Goal: Task Accomplishment & Management: Use online tool/utility

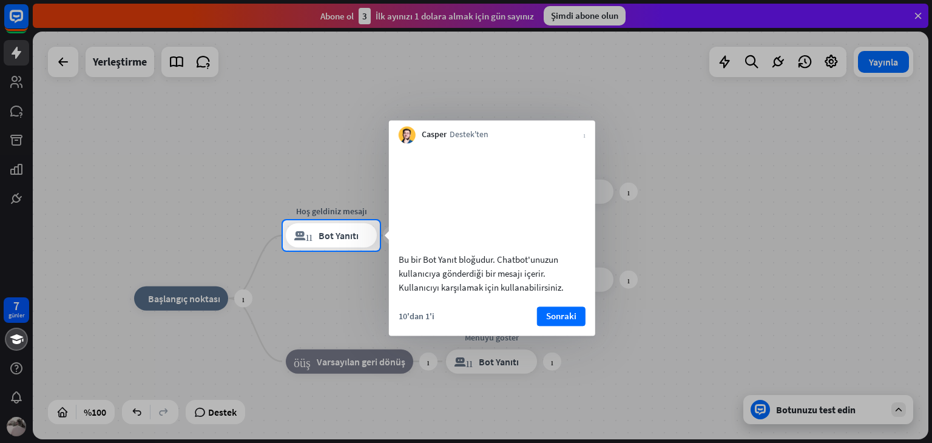
click at [562, 321] on font "Sonraki" at bounding box center [561, 316] width 30 height 12
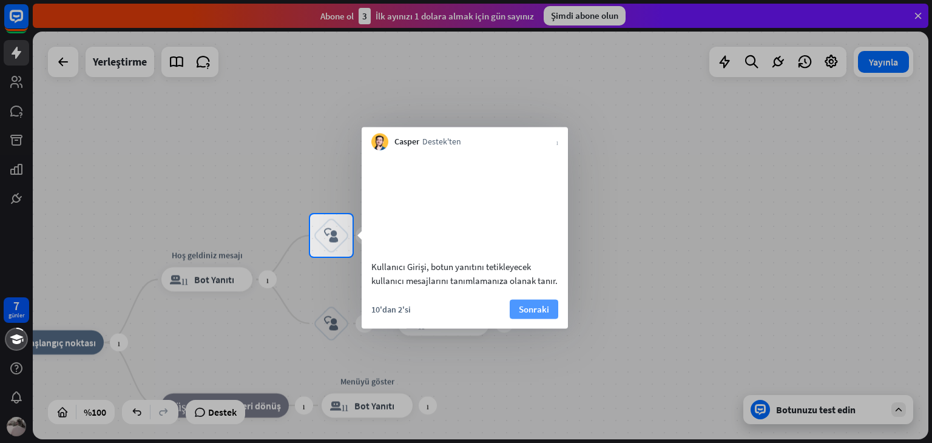
click at [514, 318] on button "Sonraki" at bounding box center [533, 308] width 49 height 19
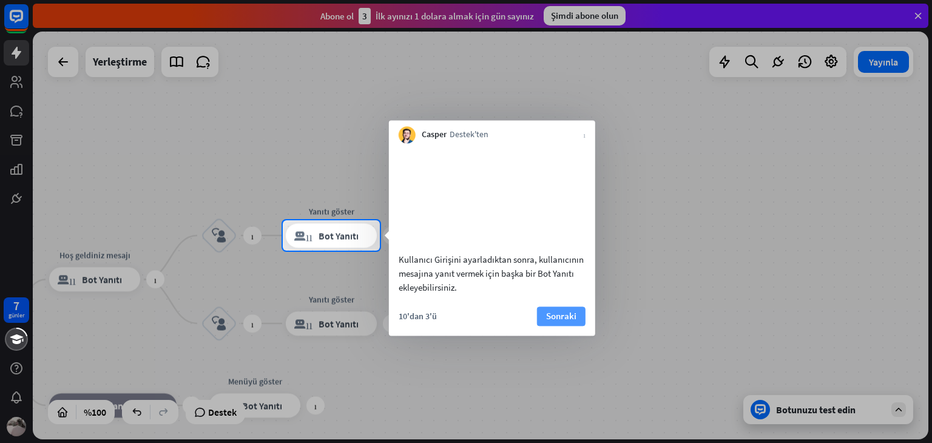
click at [550, 321] on font "Sonraki" at bounding box center [561, 316] width 30 height 12
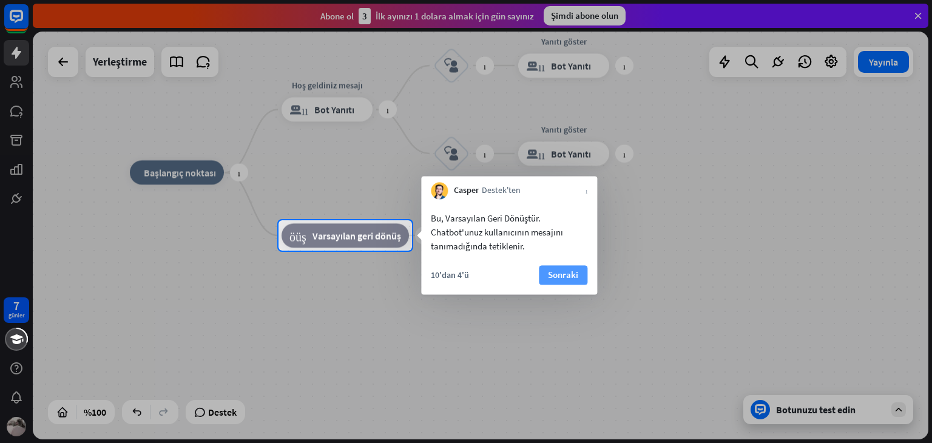
click at [571, 272] on font "Sonraki" at bounding box center [563, 275] width 30 height 12
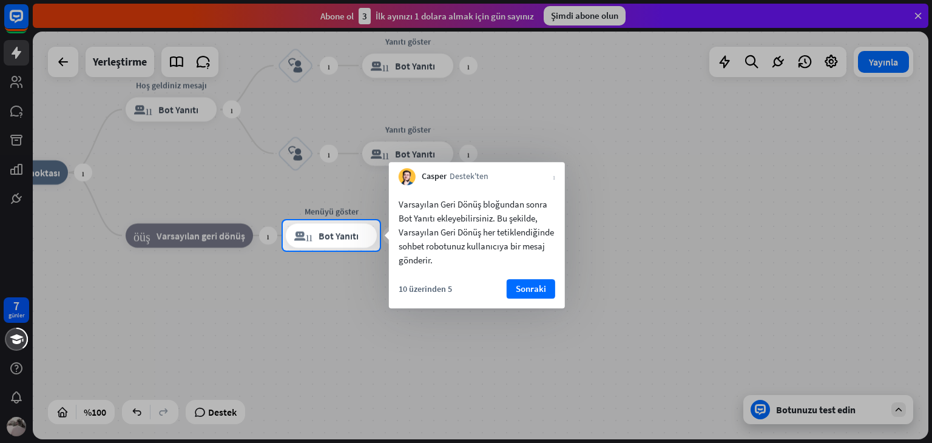
click at [546, 179] on div "Casper Destek'ten kapalı" at bounding box center [477, 173] width 176 height 23
click at [551, 178] on div "Casper Destek'ten kapalı" at bounding box center [477, 173] width 176 height 23
click at [522, 284] on font "Sonraki" at bounding box center [531, 289] width 30 height 12
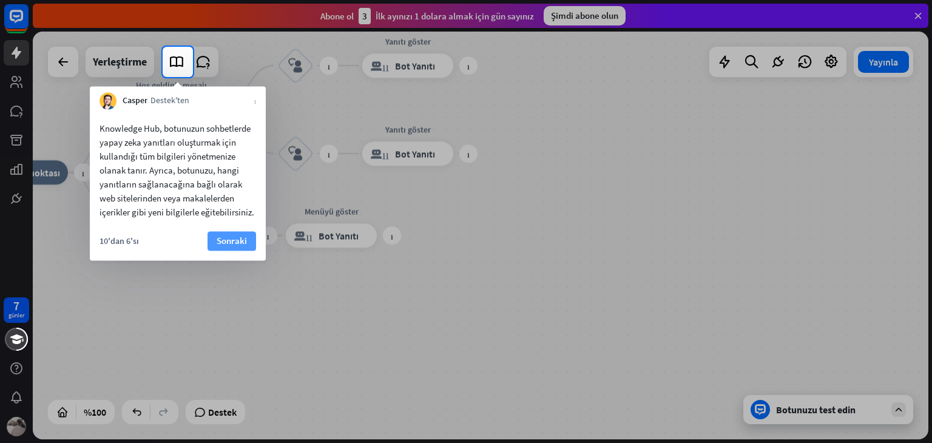
click at [221, 244] on font "Sonraki" at bounding box center [232, 241] width 30 height 12
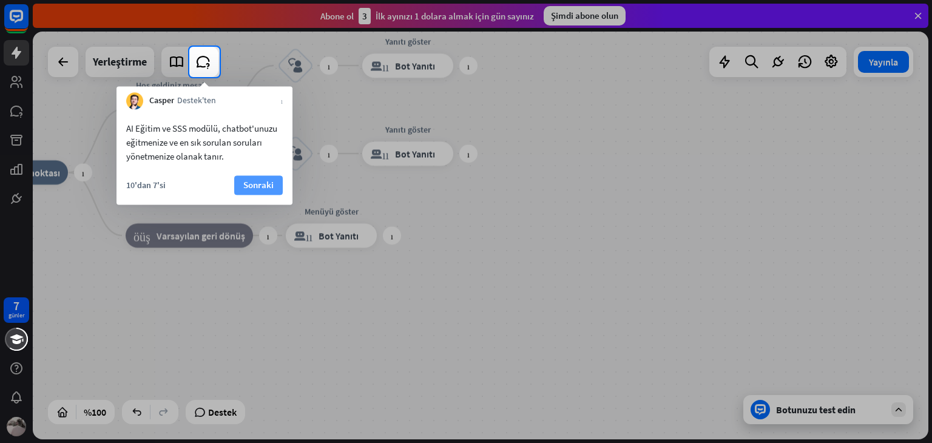
click at [250, 176] on button "Sonraki" at bounding box center [258, 184] width 49 height 19
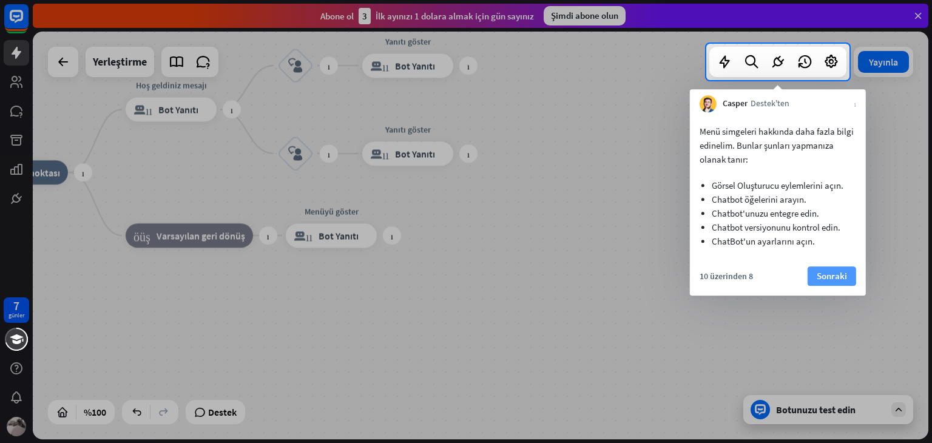
click at [848, 284] on button "Sonraki" at bounding box center [831, 275] width 49 height 19
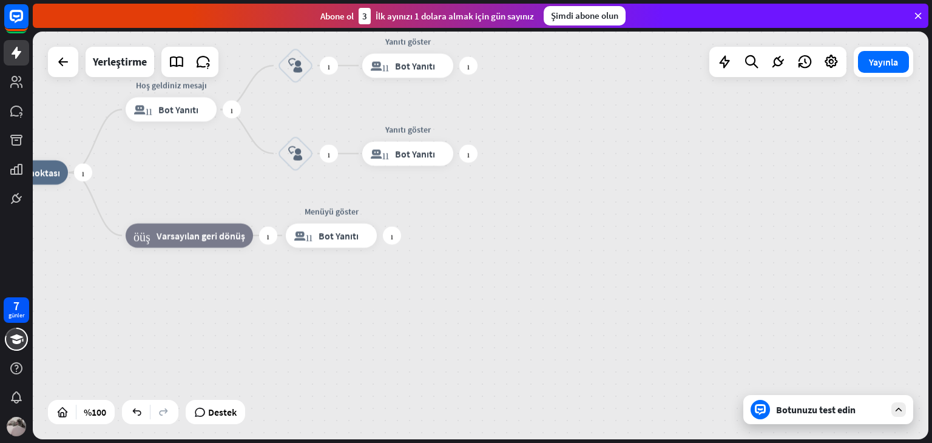
click at [847, 282] on div "artı ev_2 Başlangıç ​​noktası artı Hoş geldiniz mesajı blok_bot_yanıtı Bot Yanı…" at bounding box center [421, 376] width 895 height 408
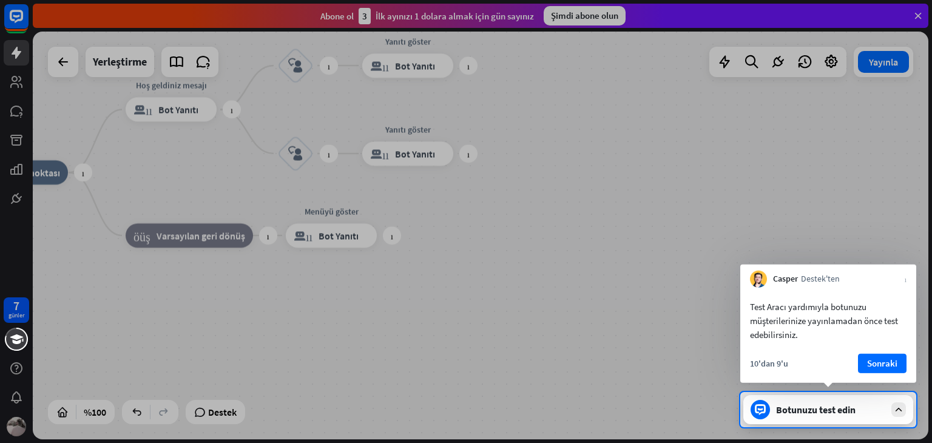
click at [890, 368] on font "Sonraki" at bounding box center [882, 363] width 30 height 12
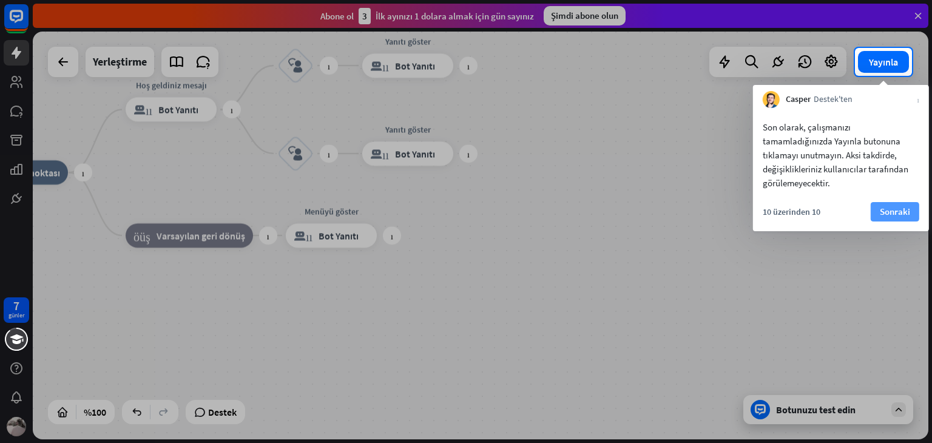
click at [873, 221] on div "10 üzerinden 10 Sonraki" at bounding box center [841, 216] width 176 height 29
click at [881, 214] on font "Sonraki" at bounding box center [894, 212] width 30 height 12
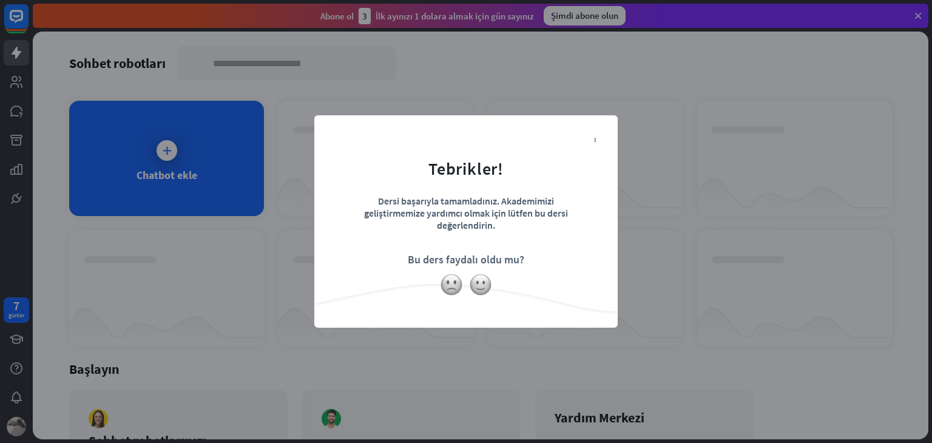
drag, startPoint x: 23, startPoint y: 314, endPoint x: 53, endPoint y: 311, distance: 30.4
click at [29, 318] on div "kapalı Tebrikler! Dersi başarıyla tamamladınız. Akademimizi geliştirmemize yard…" at bounding box center [466, 221] width 932 height 443
click at [478, 291] on img at bounding box center [480, 284] width 23 height 23
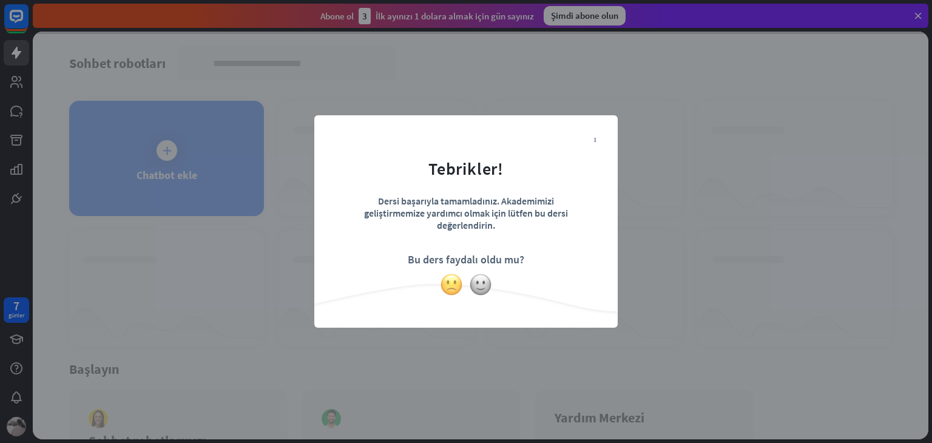
click at [447, 291] on img at bounding box center [451, 284] width 23 height 23
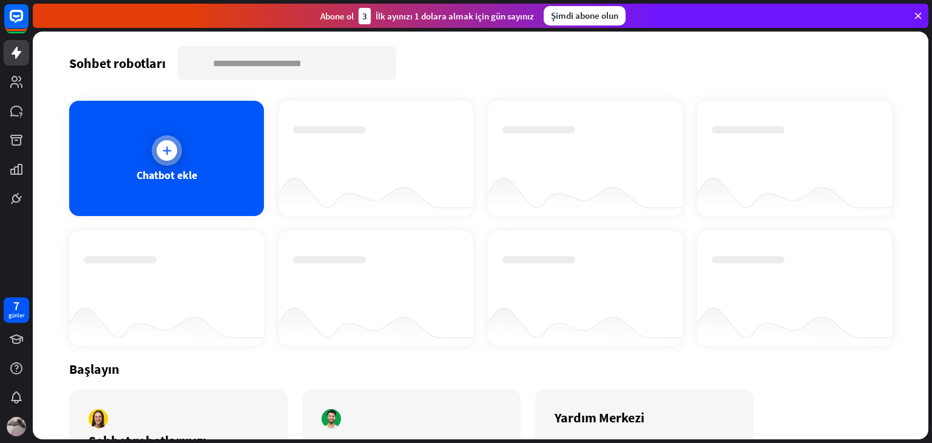
click at [98, 185] on div "Chatbot ekle" at bounding box center [166, 158] width 195 height 115
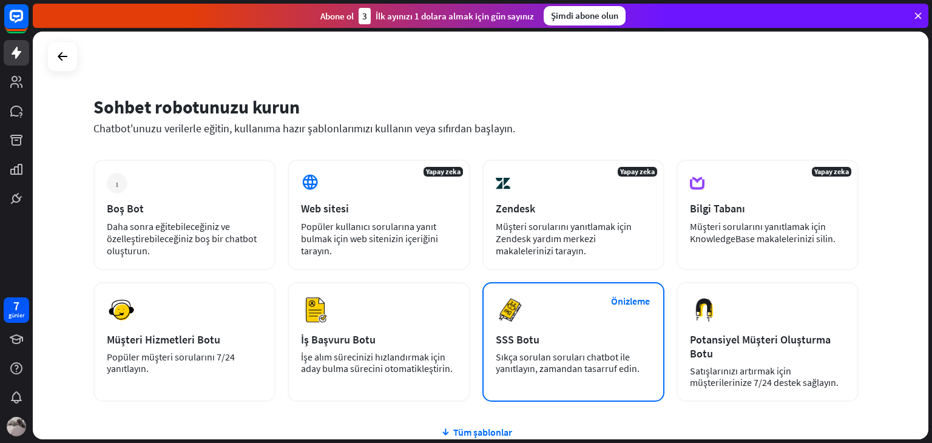
click at [597, 374] on div "Önizleme SSS Botu Sıkça sorulan soruları chatbot ile yanıtlayın, zamandan tasar…" at bounding box center [573, 341] width 182 height 119
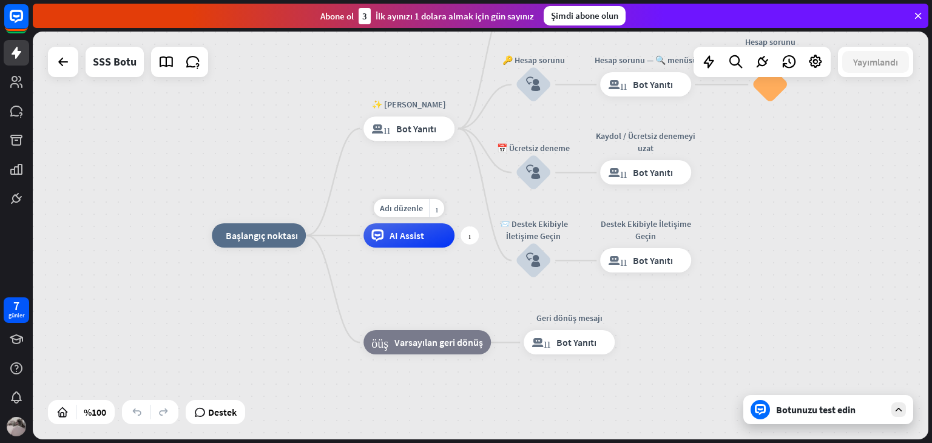
click at [430, 247] on div "AI Assist" at bounding box center [408, 235] width 91 height 24
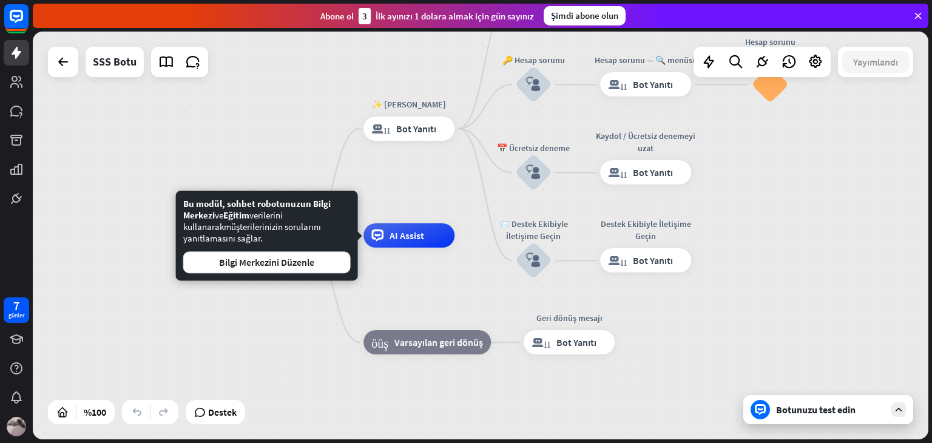
click at [456, 276] on div "ev_2 Başlangıç ​​noktası ✨ Ana menü blok_bot_yanıtı Bot Yanıtı 💲 Abonelik block…" at bounding box center [659, 439] width 895 height 408
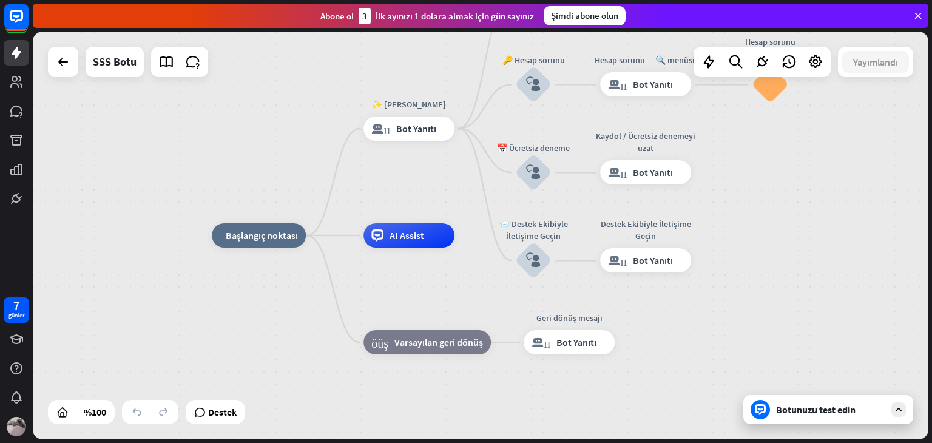
click at [886, 401] on div "Botunuzu test edin" at bounding box center [828, 409] width 170 height 29
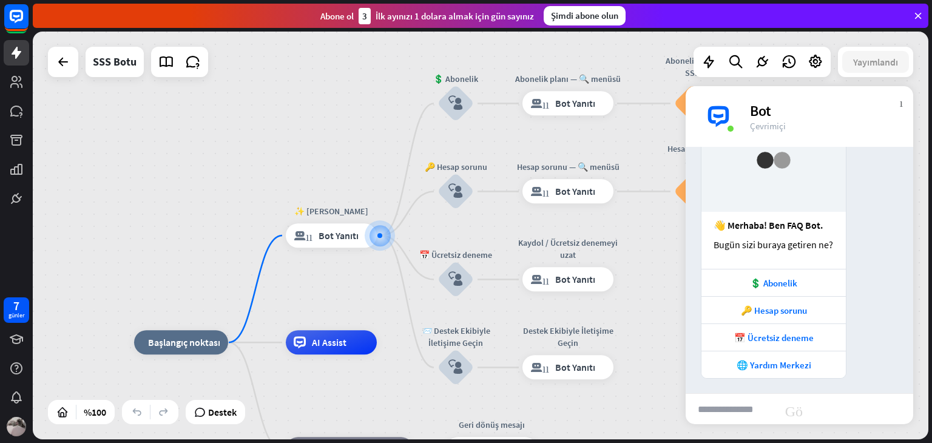
scroll to position [78, 0]
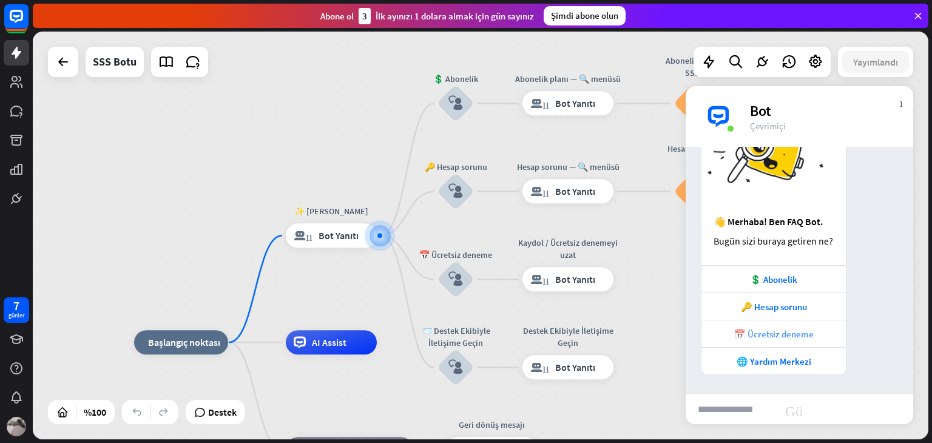
click at [753, 331] on font "📅 Ücretsiz deneme" at bounding box center [773, 334] width 79 height 12
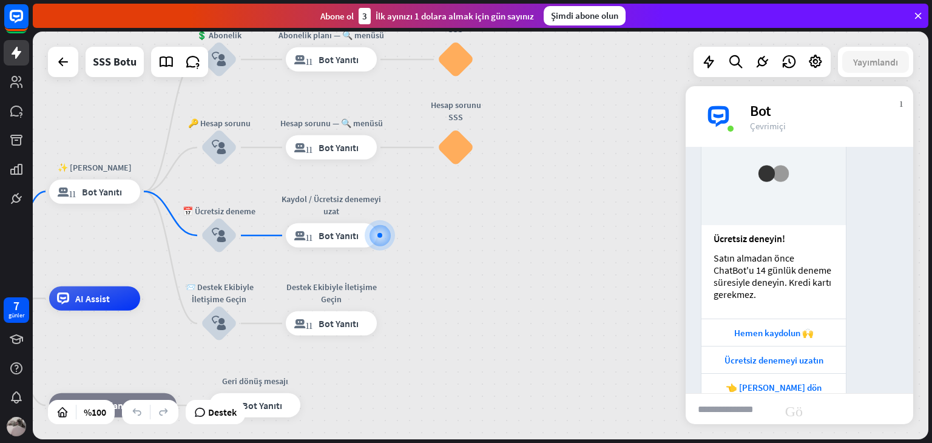
scroll to position [433, 0]
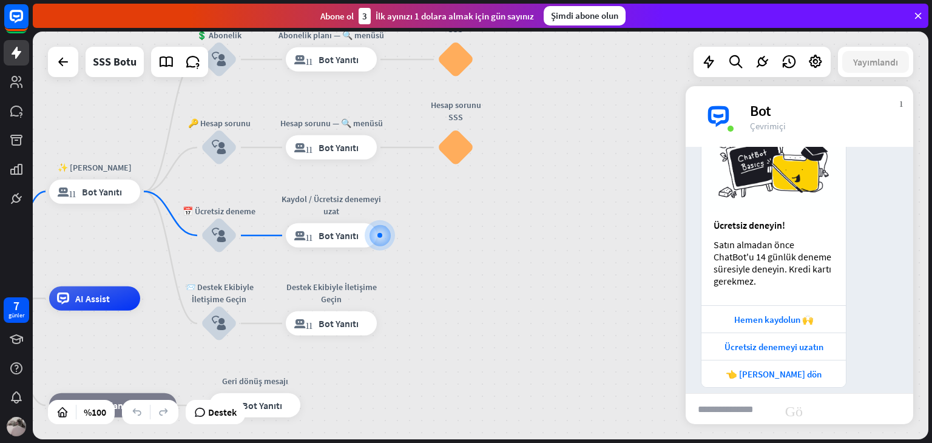
click at [621, 261] on div "ev_2 Başlangıç ​​noktası ✨ Ana menü blok_bot_yanıtı Bot Yanıtı 💲 Abonelik block…" at bounding box center [480, 236] width 895 height 408
click at [816, 386] on div "Ücretsiz deneyin! Satın almadan önce ChatBot'u 14 günlük deneme süresiyle deney…" at bounding box center [774, 248] width 146 height 280
click at [812, 362] on div "👈 [PERSON_NAME] dön" at bounding box center [773, 373] width 144 height 27
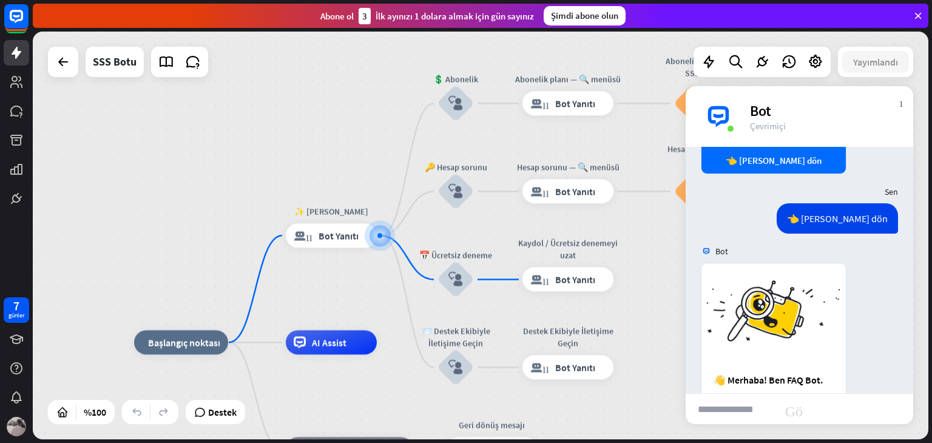
scroll to position [804, 0]
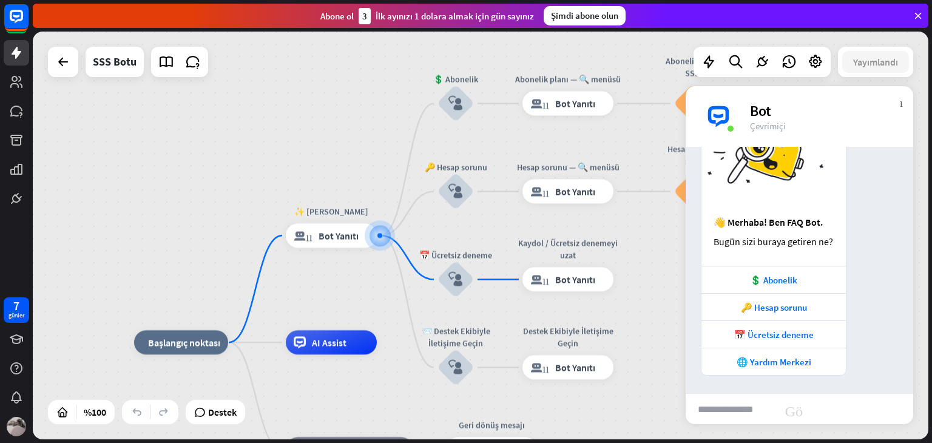
click at [672, 265] on div "ev_2 Başlangıç ​​noktası ✨ Ana menü blok_bot_yanıtı Bot Yanıtı 💲 Abonelik block…" at bounding box center [480, 236] width 895 height 408
click at [300, 189] on div "ev_2 Başlangıç ​​noktası Edit name more_horiz plus ✨ Ana menü blok_bot_yanıtı B…" at bounding box center [480, 236] width 895 height 408
click at [328, 209] on font "Adı düzenle" at bounding box center [323, 208] width 43 height 11
type input "*"
type input "******"
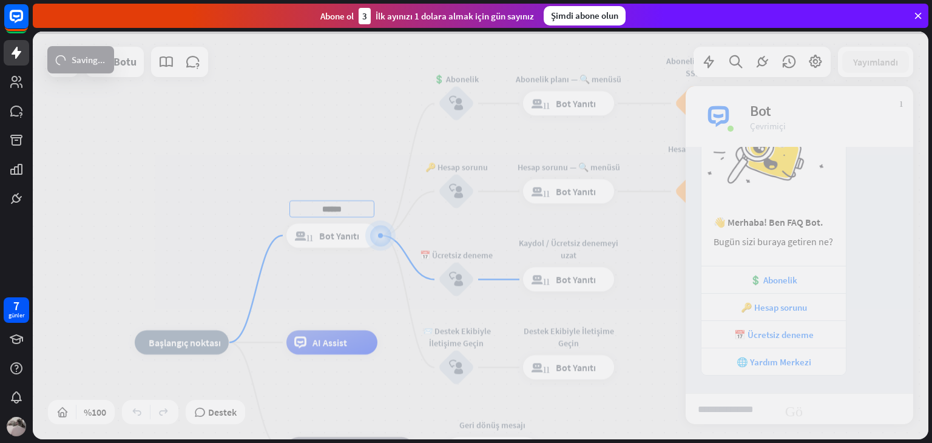
click at [295, 260] on div "ev_2 Başlangıç ​​noktası ****** blok_bot_yanıtı Bot Yanıtı 💲 Abonelik block_use…" at bounding box center [480, 236] width 895 height 408
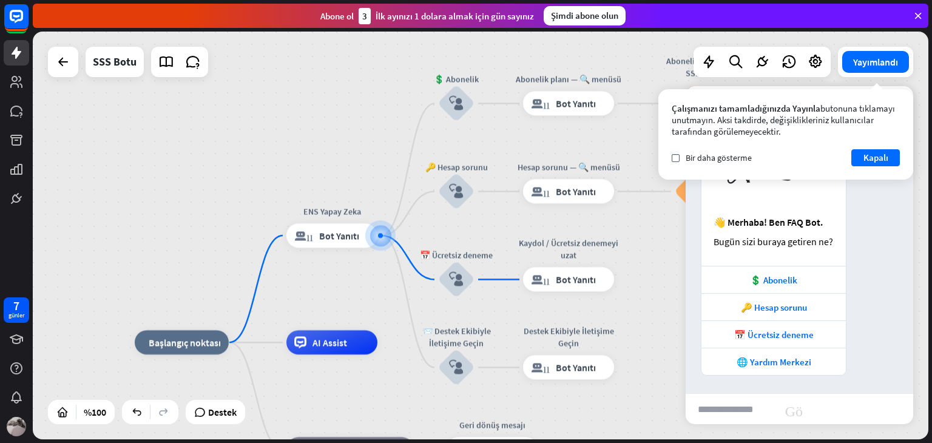
click at [864, 145] on div "Çalışmanızı tamamladığınızda Yayınla butonuna tıklamayı unutmayın . Aksi takdir…" at bounding box center [785, 134] width 255 height 90
click at [879, 153] on font "Kapalı" at bounding box center [875, 157] width 25 height 17
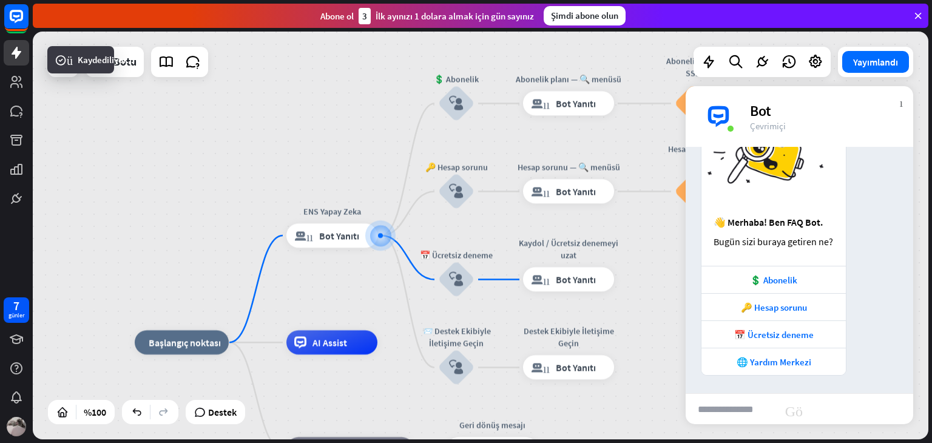
drag, startPoint x: 769, startPoint y: 103, endPoint x: 763, endPoint y: 110, distance: 9.0
click at [764, 108] on font "Bot" at bounding box center [760, 110] width 21 height 19
click at [759, 112] on font "Bot" at bounding box center [760, 110] width 21 height 19
drag, startPoint x: 696, startPoint y: 135, endPoint x: 710, endPoint y: 132, distance: 14.2
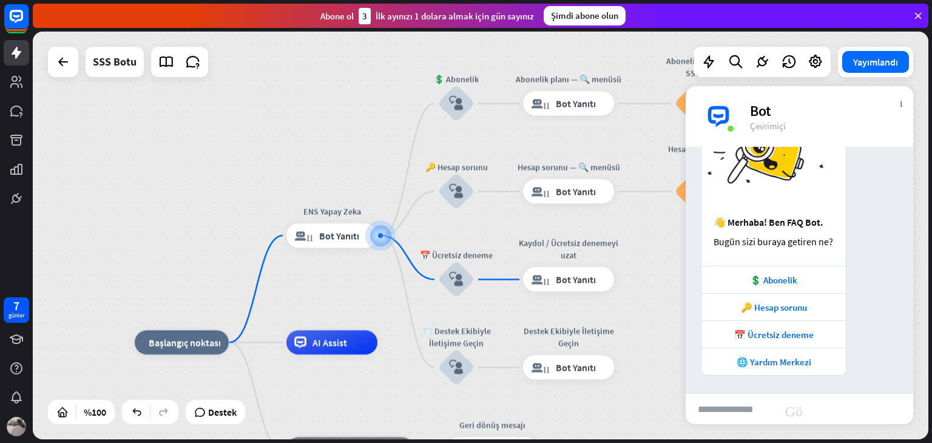
click at [697, 135] on div "daha fazla_dikey kapalı Bot Çevrimiçi" at bounding box center [798, 116] width 227 height 61
click at [710, 130] on img at bounding box center [718, 116] width 36 height 36
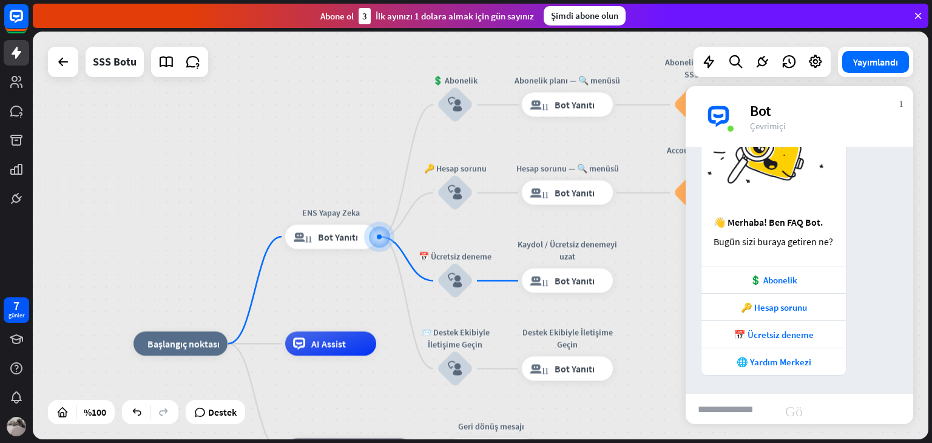
click at [642, 242] on div "ev_2 Başlangıç ​​noktası ENS Yapay Zeka blok_bot_yanıtı Bot Yanıtı 💲 Abonelik b…" at bounding box center [480, 236] width 895 height 408
click at [807, 59] on icon at bounding box center [815, 62] width 16 height 16
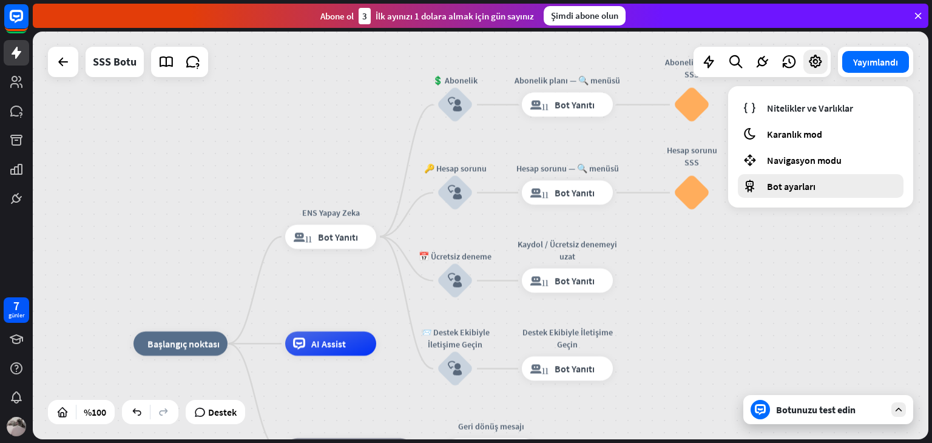
click at [793, 184] on font "Bot ayarları" at bounding box center [791, 186] width 49 height 12
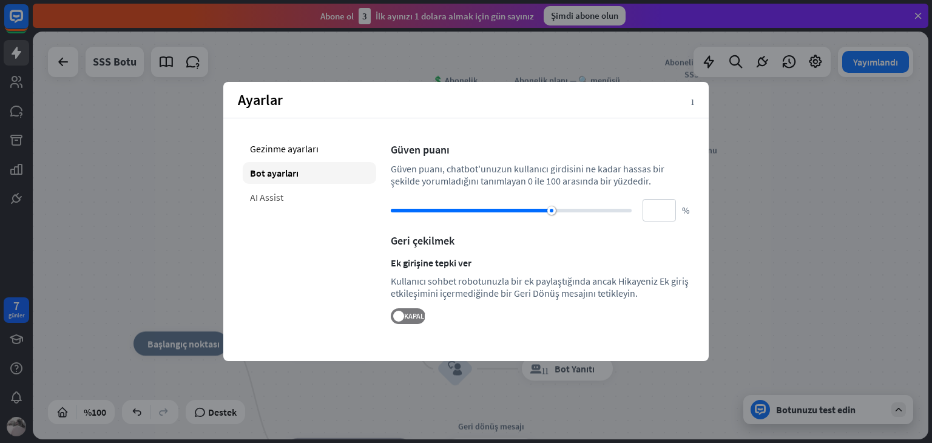
click at [314, 197] on div "AI Assist" at bounding box center [309, 197] width 133 height 22
type input "**"
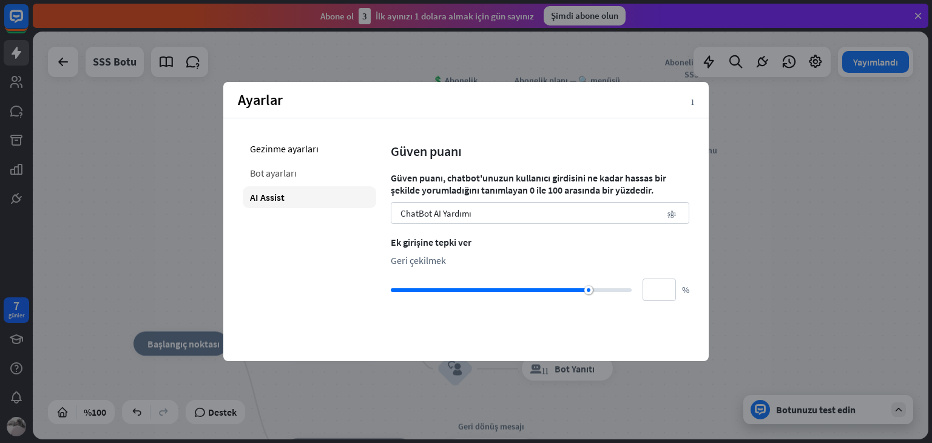
click at [304, 173] on div "Bot ayarları" at bounding box center [309, 173] width 133 height 22
type input "**"
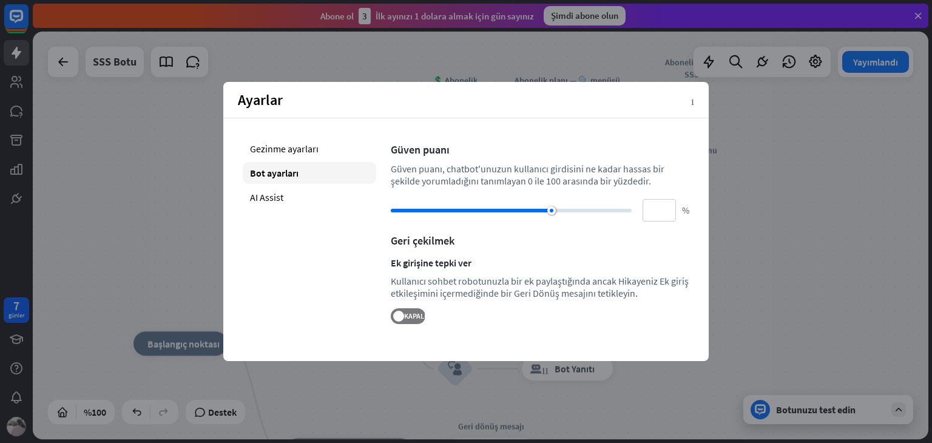
drag, startPoint x: 568, startPoint y: 202, endPoint x: 682, endPoint y: 178, distance: 116.5
click at [705, 226] on div "Gezinme ayarları Bot ayarları AI Assist Güven puanı Güven puanı, chatbot'unuzun…" at bounding box center [465, 230] width 485 height 225
click at [0, 306] on div "7 günler" at bounding box center [16, 367] width 33 height 146
click at [71, 283] on div "ev_2 Başlangıç ​​noktası ENS Yapay Zeka blok_bot_yanıtı Bot Yanıtı 💲 Abonelik b…" at bounding box center [480, 236] width 895 height 408
drag, startPoint x: 78, startPoint y: 282, endPoint x: 112, endPoint y: 275, distance: 35.2
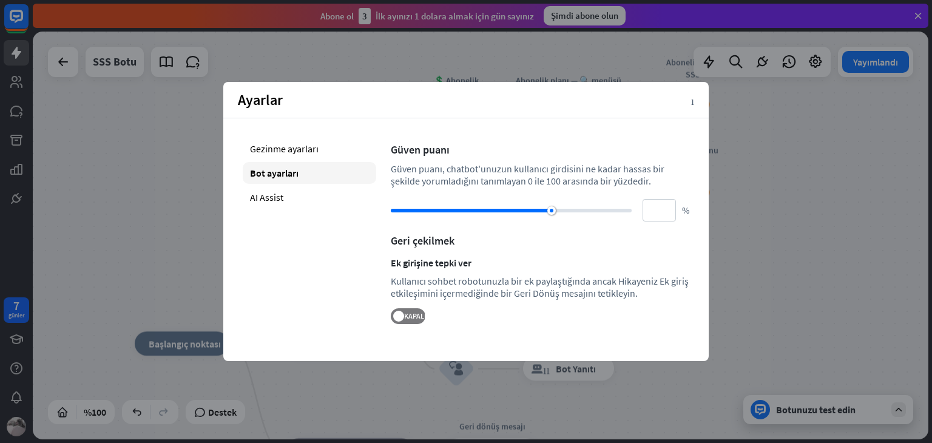
click at [82, 282] on div "ev_2 Başlangıç ​​noktası ENS Yapay Zeka blok_bot_yanıtı Bot Yanıtı 💲 Abonelik b…" at bounding box center [480, 236] width 895 height 408
drag, startPoint x: 752, startPoint y: 106, endPoint x: 771, endPoint y: 103, distance: 19.6
click at [770, 105] on div "ev_2 Başlangıç ​​noktası ENS Yapay Zeka blok_bot_yanıtı Bot Yanıtı 💲 Abonelik b…" at bounding box center [480, 236] width 895 height 408
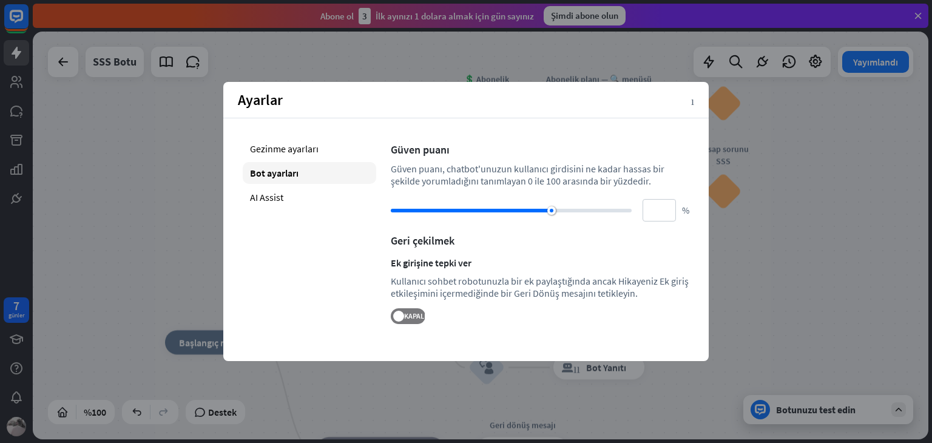
click at [771, 103] on div "ev_2 Başlangıç ​​noktası ENS Yapay Zeka blok_bot_yanıtı Bot Yanıtı 💲 Abonelik b…" at bounding box center [480, 236] width 895 height 408
click at [734, 101] on div "blok_sss" at bounding box center [723, 104] width 36 height 36
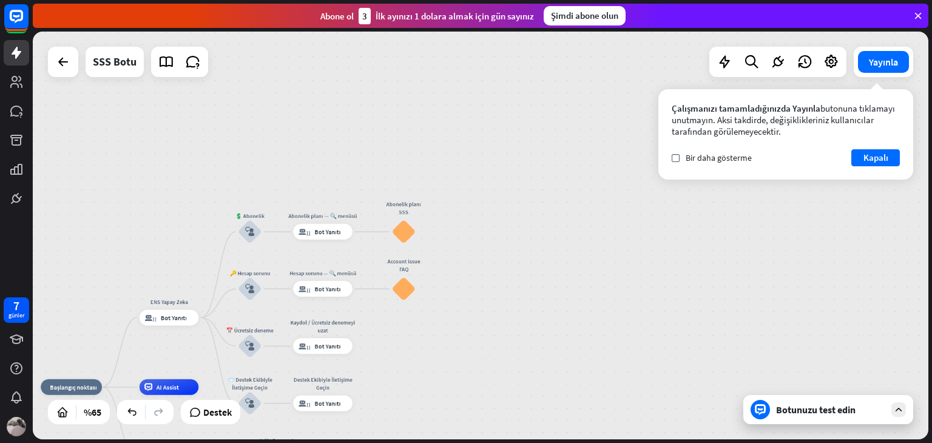
click at [494, 310] on div "ev_2 Başlangıç ​​noktası ENS Yapay Zeka blok_bot_yanıtı Bot Yanıtı 💲 Abonelik b…" at bounding box center [480, 236] width 895 height 408
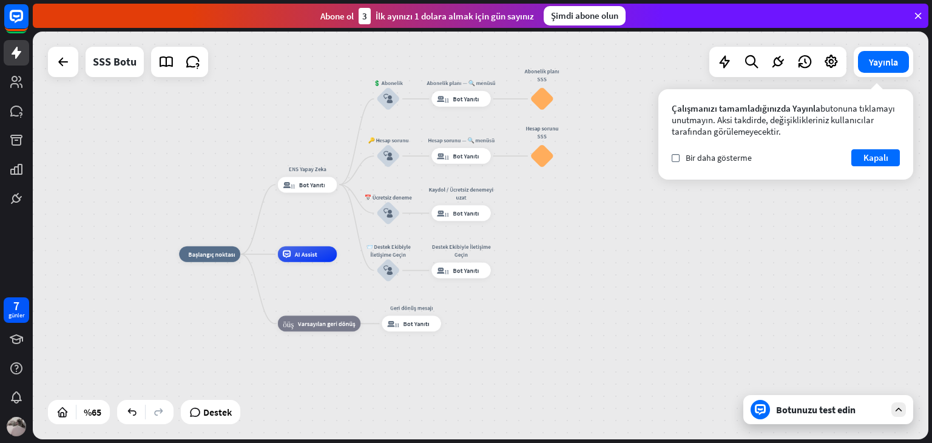
drag, startPoint x: 494, startPoint y: 310, endPoint x: 632, endPoint y: 177, distance: 191.8
click at [632, 177] on div "ev_2 Başlangıç ​​noktası ENS Yapay Zeka blok_bot_yanıtı Bot Yanıtı 💲 Abonelik b…" at bounding box center [480, 236] width 895 height 408
click at [192, 59] on icon at bounding box center [193, 62] width 16 height 16
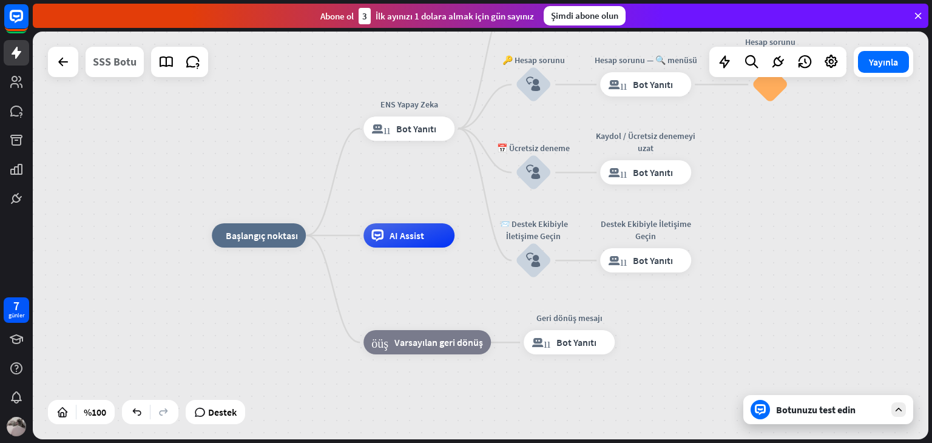
click at [118, 66] on font "SSS Botu" at bounding box center [115, 62] width 44 height 14
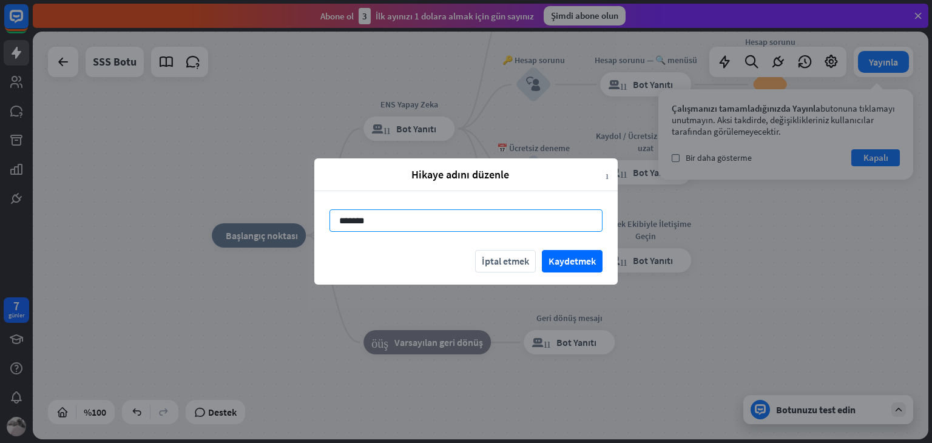
click at [394, 226] on input "*******" at bounding box center [465, 220] width 273 height 22
type input "*"
type input "******"
click at [576, 262] on font "Kaydetmek" at bounding box center [571, 261] width 47 height 12
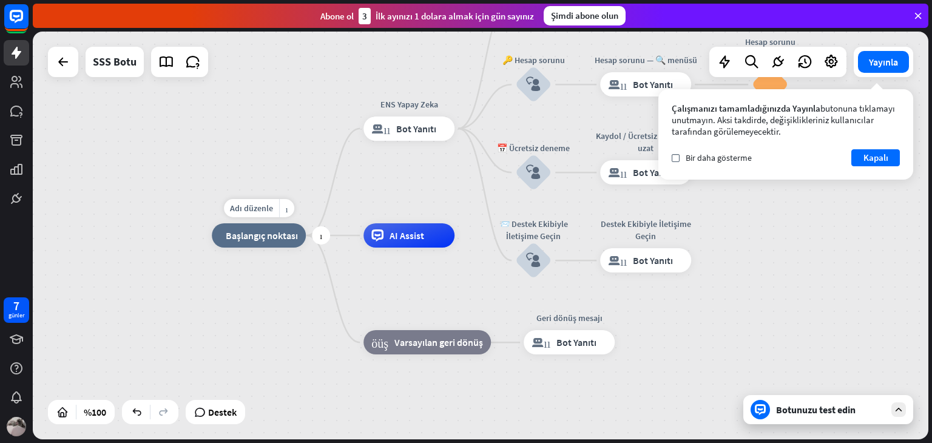
click at [278, 247] on div "Adı düzenle daha_sarı artı ev_2 Başlangıç ​​noktası" at bounding box center [259, 235] width 94 height 24
drag, startPoint x: 924, startPoint y: 150, endPoint x: 917, endPoint y: 149, distance: 7.5
click at [924, 150] on div "ev_2 Başlangıç ​​noktası ENS Yapay Zeka blok_bot_yanıtı Bot Yanıtı 💲 Abonelik b…" at bounding box center [480, 236] width 895 height 408
click at [890, 156] on button "Kapalı" at bounding box center [875, 157] width 49 height 17
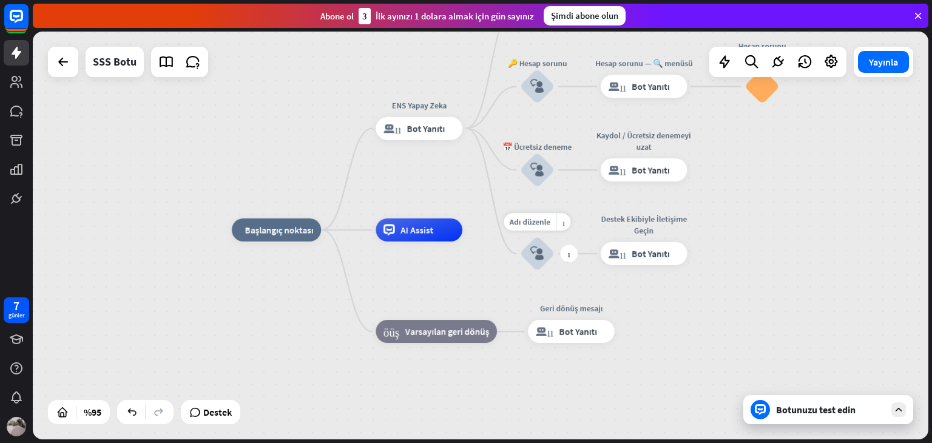
click at [542, 243] on div "block_user_input" at bounding box center [537, 254] width 35 height 35
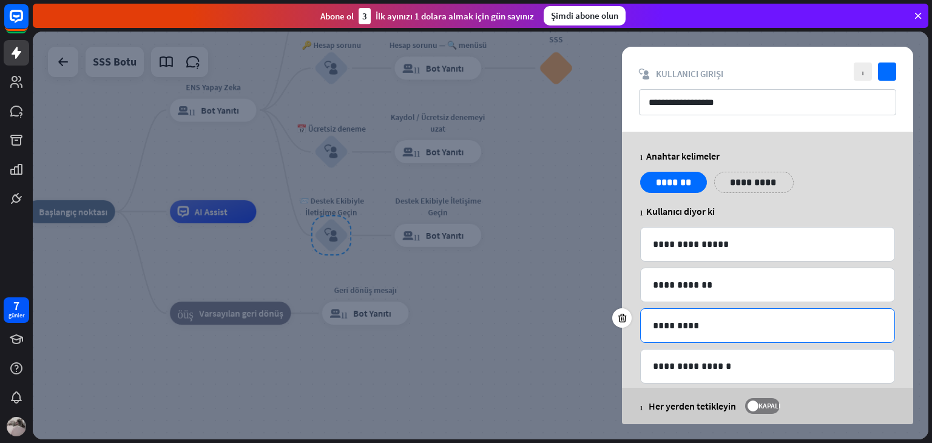
click at [687, 323] on p "*********" at bounding box center [767, 325] width 229 height 15
click at [536, 356] on div at bounding box center [480, 236] width 895 height 408
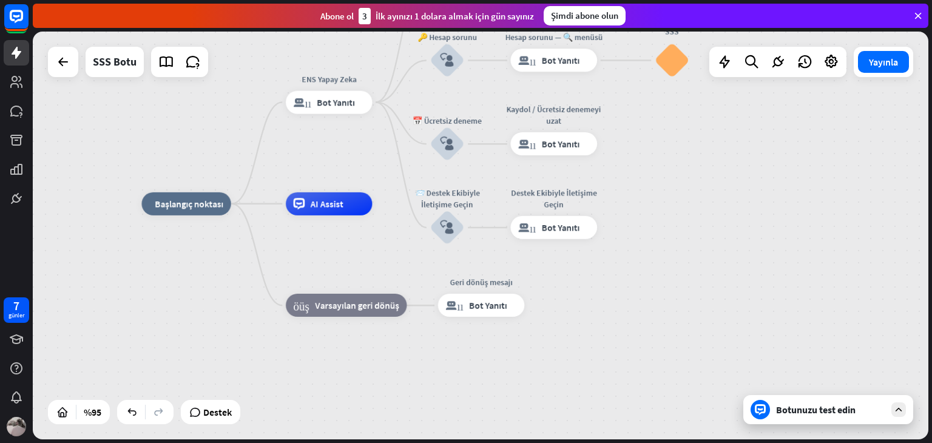
drag, startPoint x: 332, startPoint y: 400, endPoint x: 504, endPoint y: 380, distance: 173.4
click at [504, 380] on div "ev_2 Başlangıç ​​noktası ENS Yapay Zeka blok_bot_yanıtı Bot Yanıtı 💲 Abonelik b…" at bounding box center [567, 397] width 850 height 387
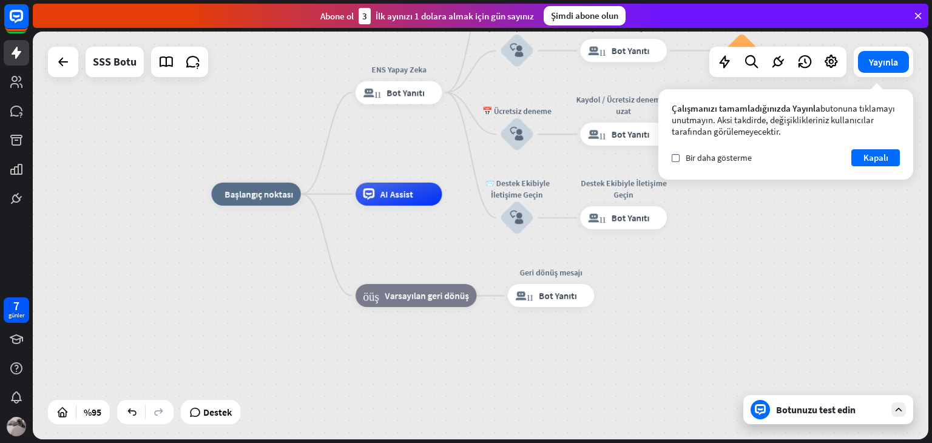
drag, startPoint x: 421, startPoint y: 203, endPoint x: 418, endPoint y: 234, distance: 31.1
click at [418, 234] on div "ev_2 Başlangıç ​​noktası ENS Yapay Zeka blok_bot_yanıtı Bot Yanıtı 💲 Abonelik b…" at bounding box center [637, 387] width 850 height 387
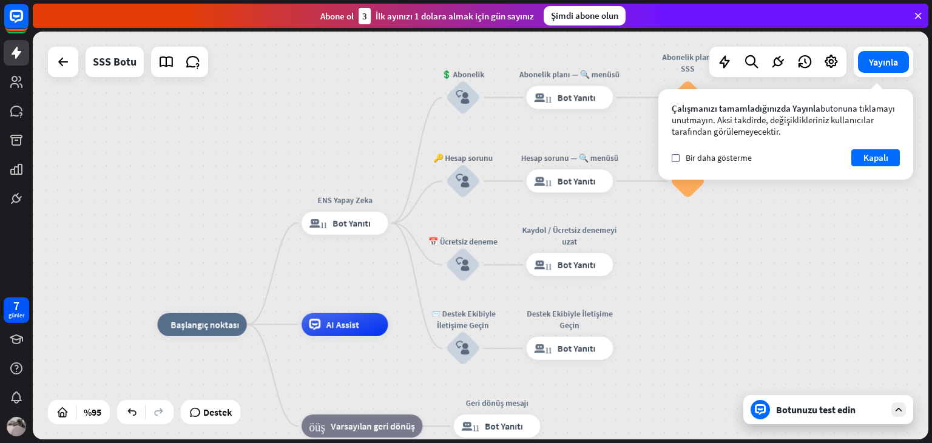
drag, startPoint x: 432, startPoint y: 247, endPoint x: 378, endPoint y: 377, distance: 141.1
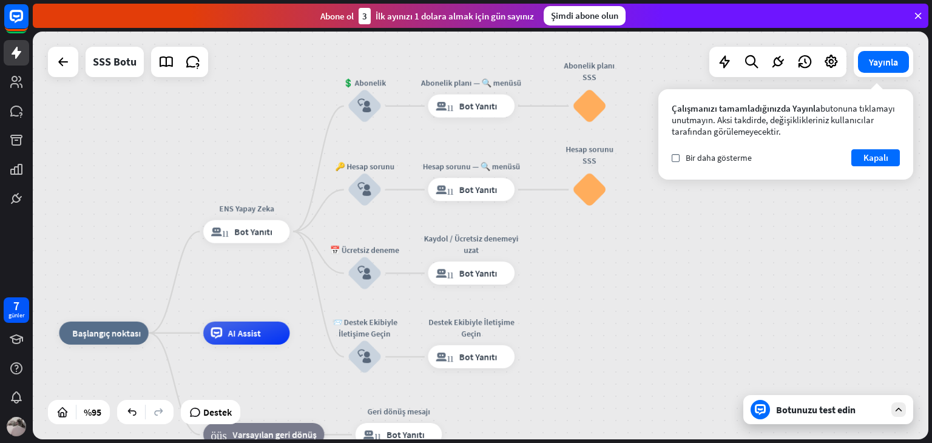
drag, startPoint x: 675, startPoint y: 283, endPoint x: 691, endPoint y: 403, distance: 120.5
click at [599, 315] on div "ev_2 Başlangıç ​​noktası ENS Yapay Zeka blok_bot_yanıtı Bot Yanıtı 💲 Abonelik b…" at bounding box center [480, 236] width 895 height 408
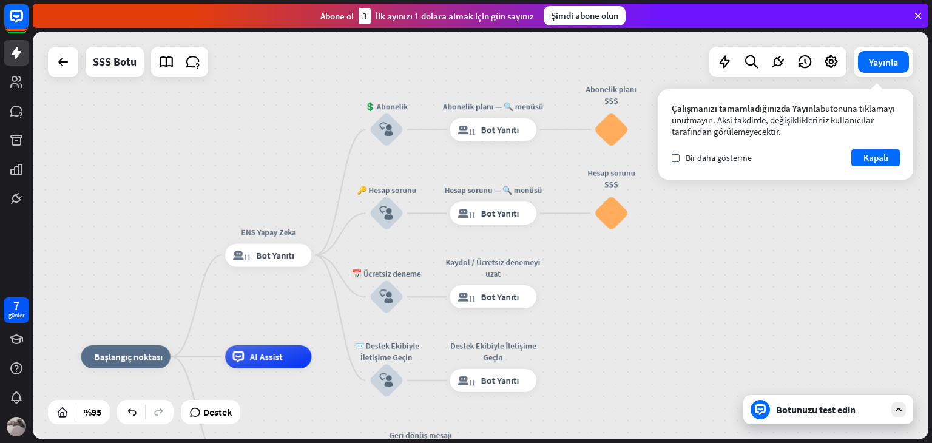
click at [827, 403] on font "Botunuzu test edin" at bounding box center [815, 409] width 79 height 12
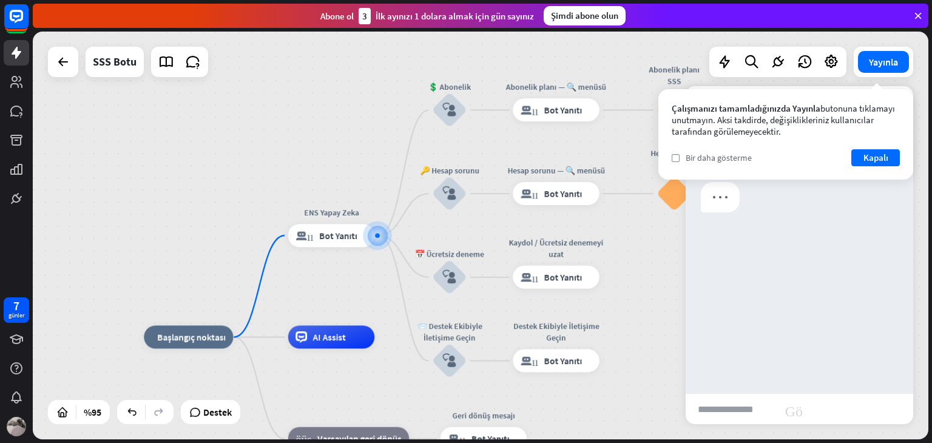
click at [674, 162] on div "kontrol etmek Bir daha gösterme" at bounding box center [711, 157] width 80 height 11
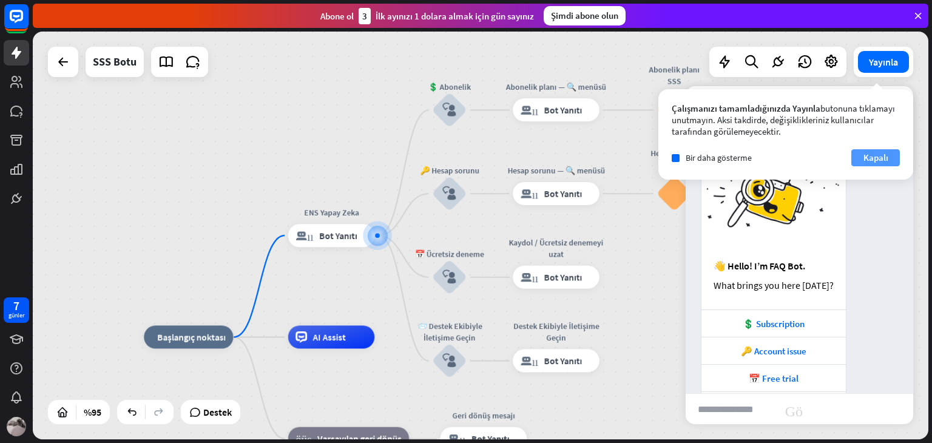
scroll to position [78, 0]
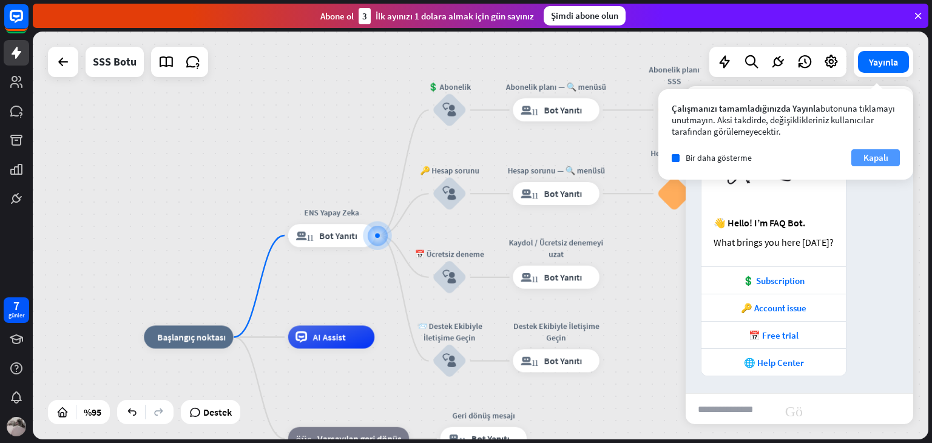
click at [859, 166] on button "Kapalı" at bounding box center [875, 157] width 49 height 17
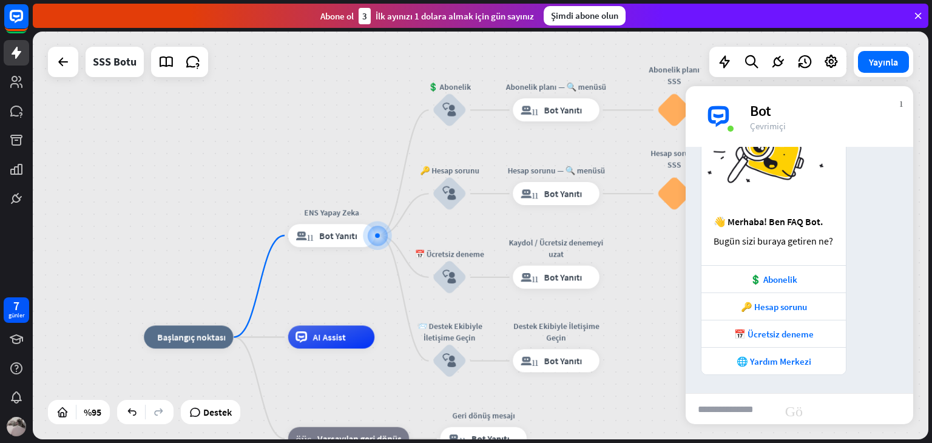
click at [735, 402] on input "text" at bounding box center [730, 409] width 91 height 30
type input "**********"
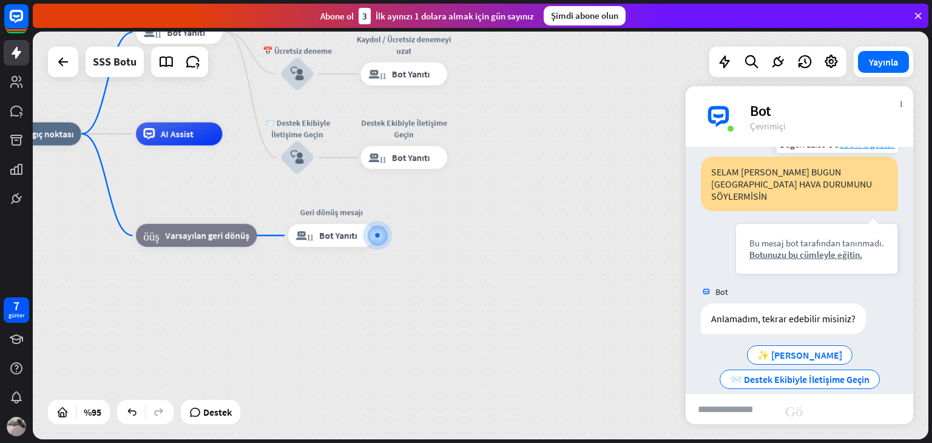
scroll to position [329, 0]
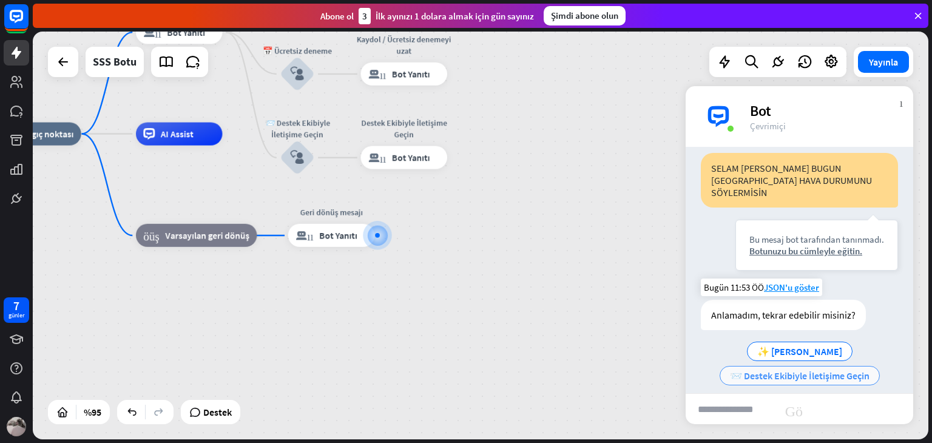
click at [777, 369] on font "📨 Destek Ekibiyle İletişime Geçin" at bounding box center [800, 375] width 140 height 12
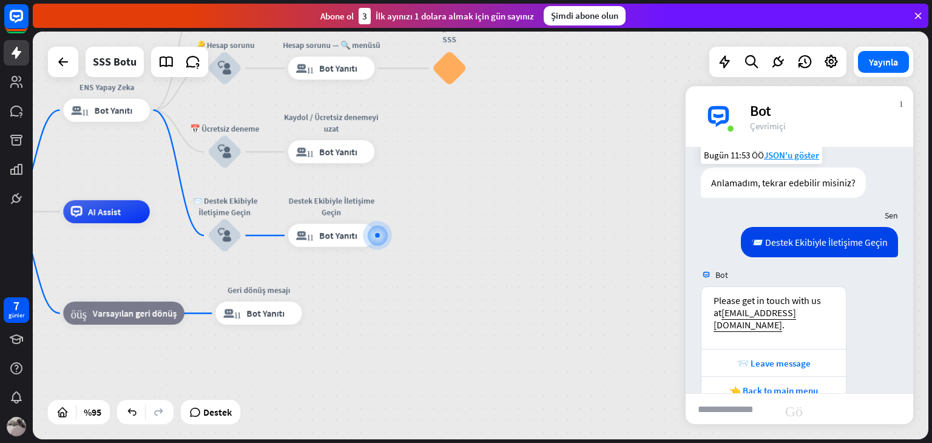
scroll to position [465, 0]
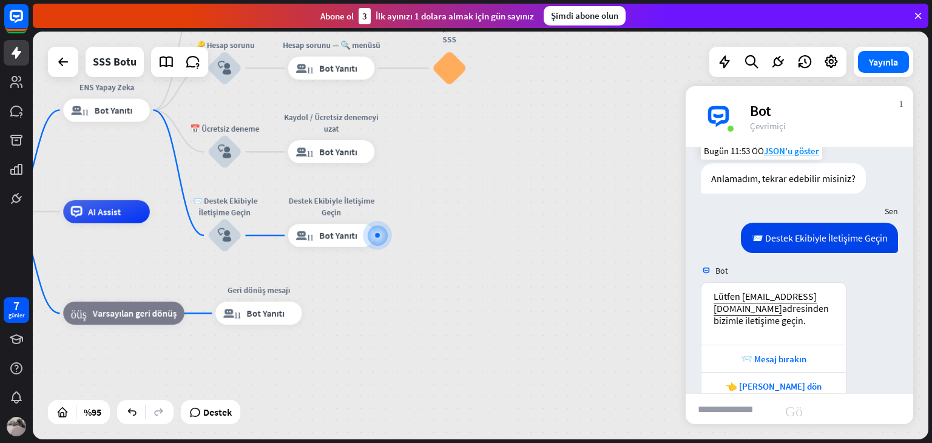
click at [690, 323] on div "Lütfen [EMAIL_ADDRESS][DOMAIN_NAME] adresinden bizimle iletişime geçin . 📨 Mesa…" at bounding box center [798, 344] width 227 height 124
click at [723, 345] on div "📨 Mesaj bırakın" at bounding box center [773, 358] width 144 height 27
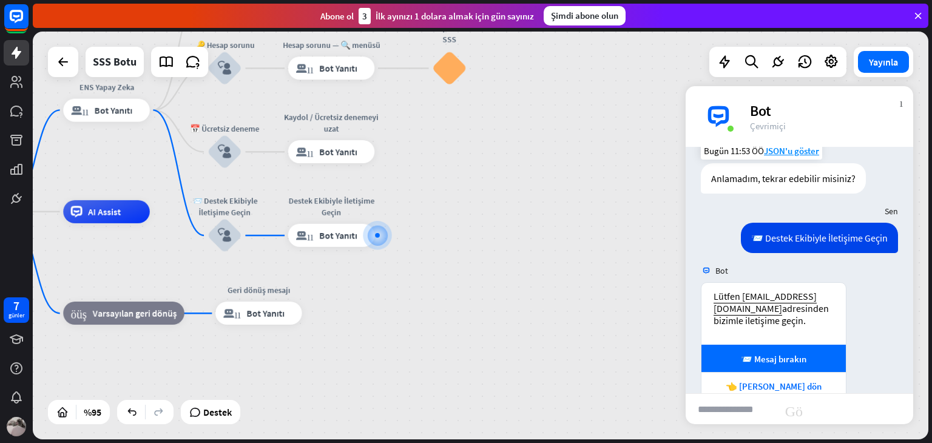
click at [634, 368] on div "ev_2 Başlangıç ​​noktası ENS Yapay Zeka blok_bot_yanıtı Bot Yanıtı 💲 Abonelik b…" at bounding box center [344, 405] width 850 height 387
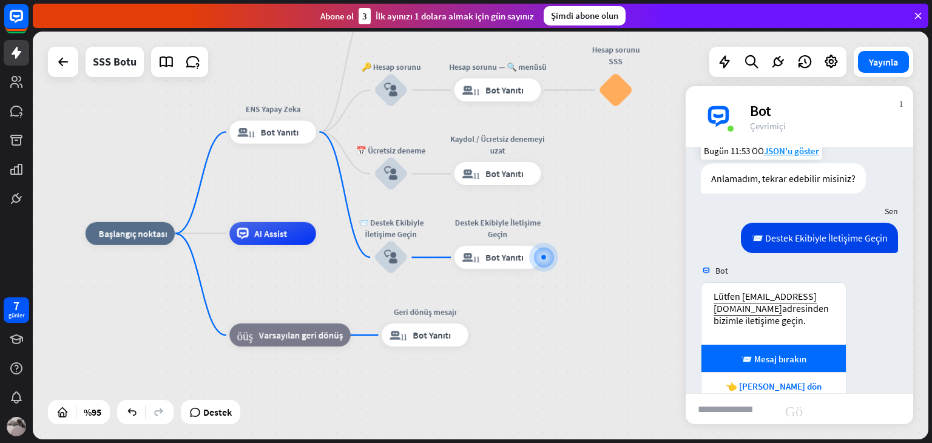
drag, startPoint x: 452, startPoint y: 271, endPoint x: 621, endPoint y: 292, distance: 170.0
click at [619, 292] on div "ev_2 Başlangıç ​​noktası ENS Yapay Zeka blok_bot_yanıtı Bot Yanıtı 💲 Abonelik b…" at bounding box center [511, 427] width 850 height 387
click at [117, 89] on div "ev_2 Başlangıç ​​noktası ENS Yapay Zeka blok_bot_yanıtı Bot Yanıtı 💲 Abonelik b…" at bounding box center [480, 236] width 895 height 408
click at [117, 75] on div "SSS Botu" at bounding box center [115, 62] width 44 height 30
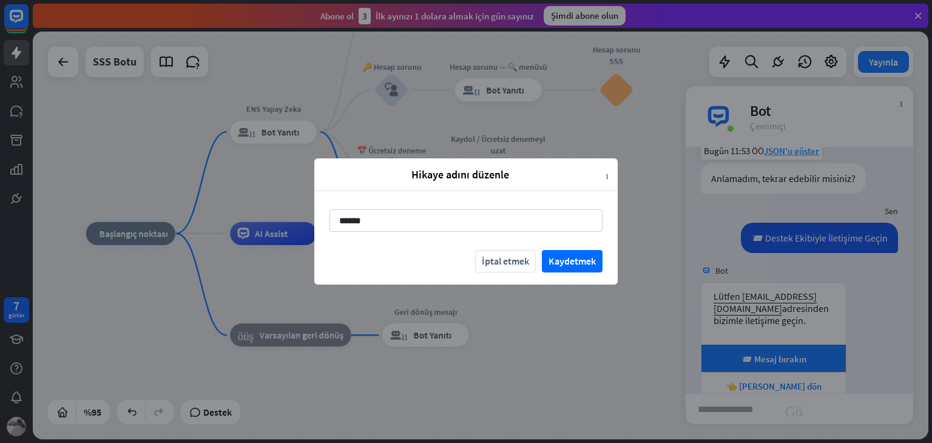
drag, startPoint x: 587, startPoint y: 257, endPoint x: 582, endPoint y: 247, distance: 11.4
click at [587, 257] on font "Kaydetmek" at bounding box center [571, 261] width 47 height 12
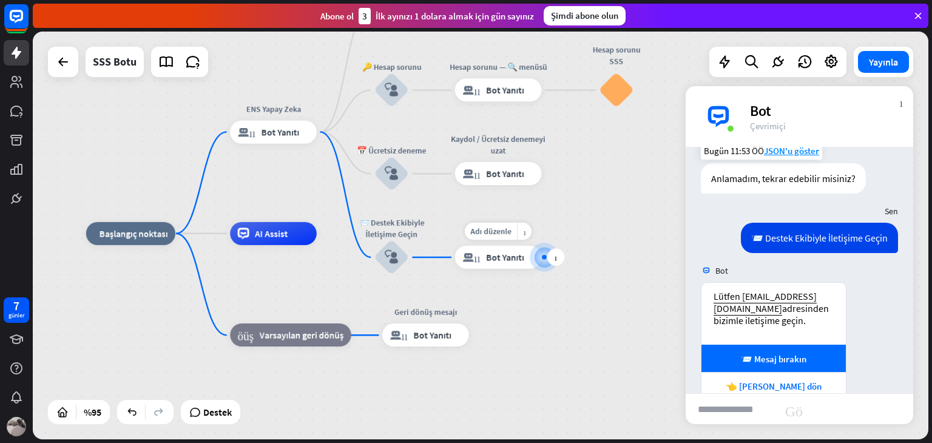
click at [539, 255] on div at bounding box center [545, 257] width 12 height 12
click at [541, 257] on div at bounding box center [545, 257] width 12 height 12
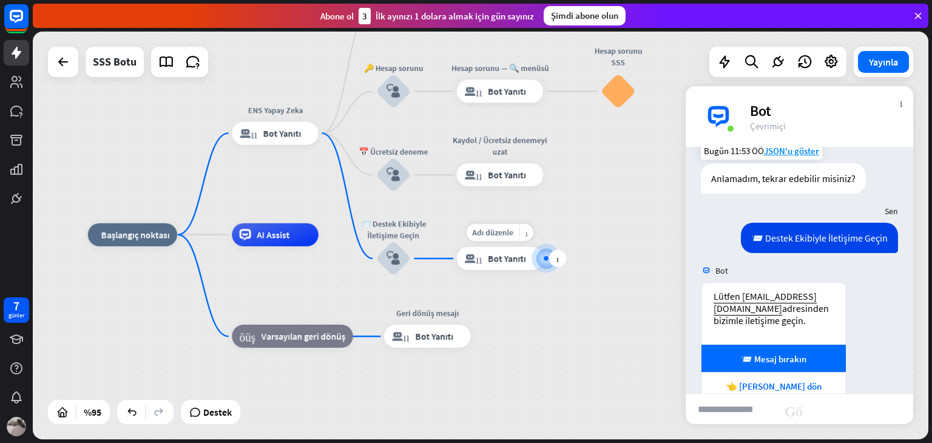
click at [543, 257] on div at bounding box center [546, 258] width 12 height 12
click at [417, 337] on font "Bot Yanıtı" at bounding box center [436, 337] width 38 height 12
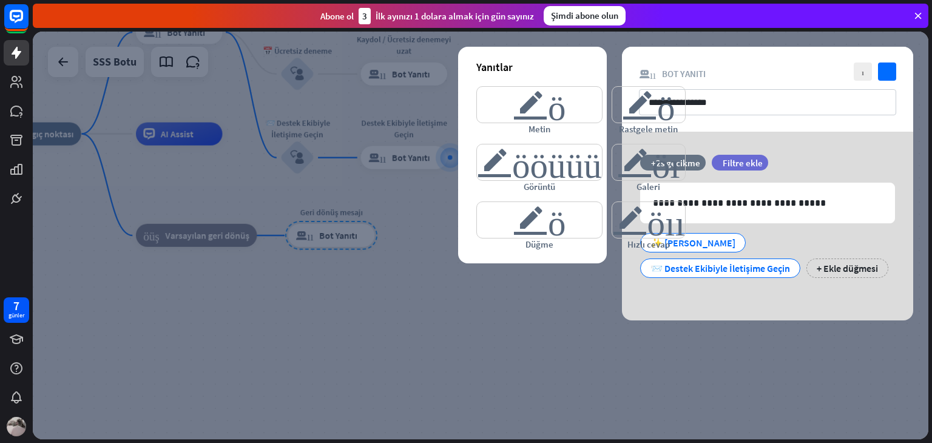
click at [442, 348] on div at bounding box center [480, 236] width 895 height 408
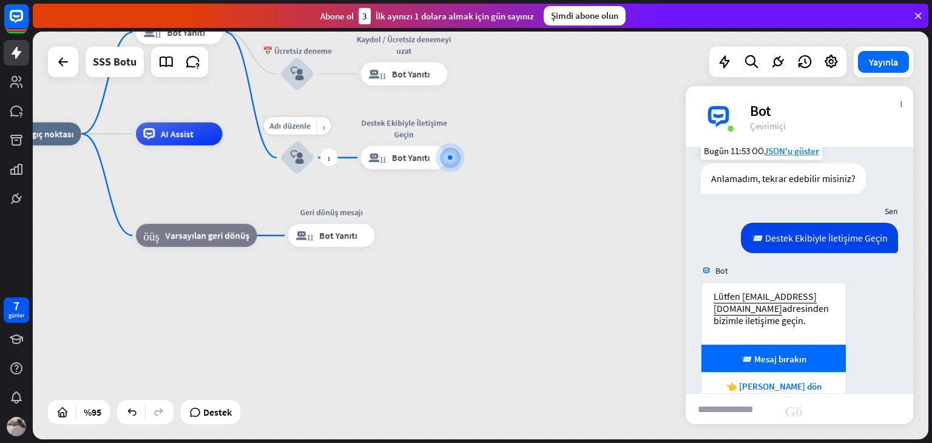
click at [314, 175] on div "Adı düzenle daha_sarı artı 📨 Destek Ekibiyle İletişime Geçin block_user_input" at bounding box center [297, 157] width 35 height 35
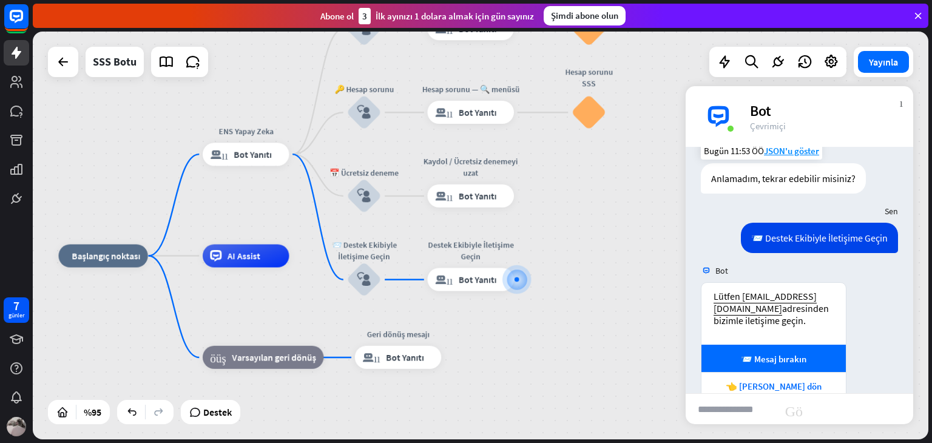
drag, startPoint x: 641, startPoint y: 216, endPoint x: 685, endPoint y: 317, distance: 110.0
click at [707, 337] on div "ev_2 Başlangıç ​​noktası ENS Yapay Zeka blok_bot_yanıtı Bot Yanıtı 💲 Abonelik b…" at bounding box center [480, 236] width 895 height 408
drag, startPoint x: 233, startPoint y: 258, endPoint x: 207, endPoint y: 244, distance: 29.3
click at [231, 253] on font "AI Assist" at bounding box center [243, 256] width 33 height 12
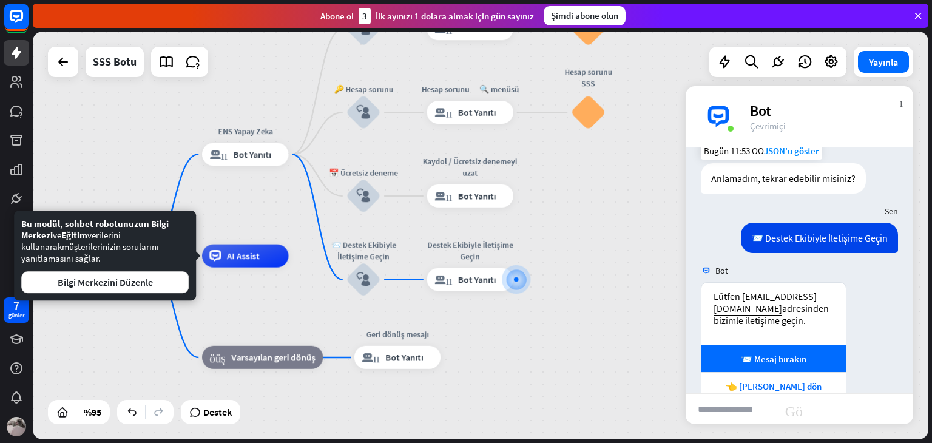
click at [152, 293] on div "Bu modül, sohbet robotunuzun Bilgi Merkezi ve Eğitim verilerini kullanarak müşt…" at bounding box center [105, 255] width 182 height 90
click at [124, 312] on div "ev_2 Başlangıç ​​noktası ENS Yapay Zeka blok_bot_yanıtı Bot Yanıtı 💲 Abonelik b…" at bounding box center [483, 449] width 850 height 387
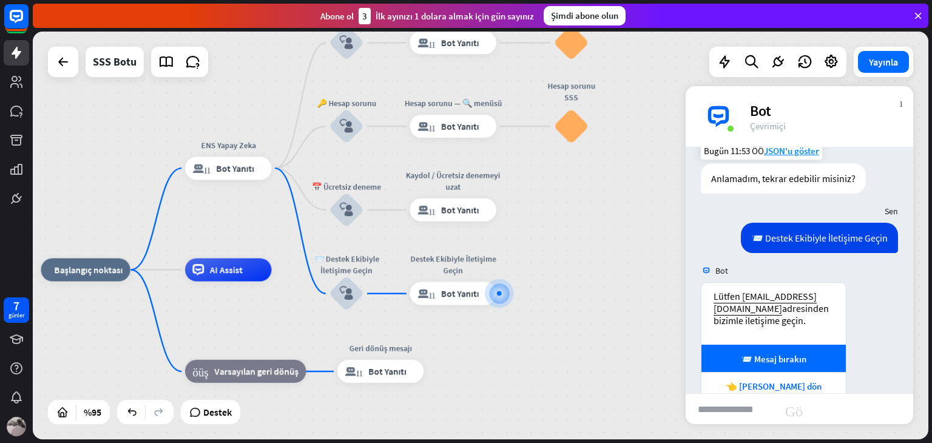
drag, startPoint x: 120, startPoint y: 321, endPoint x: 104, endPoint y: 321, distance: 15.8
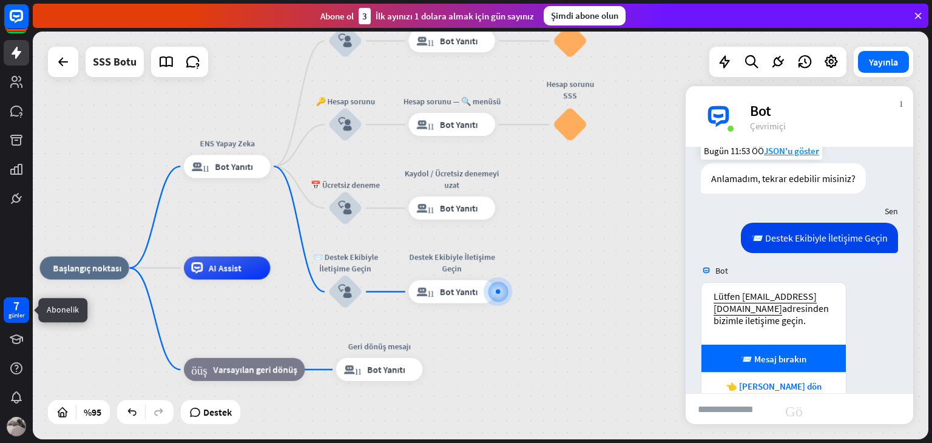
click at [6, 314] on div "7 günler" at bounding box center [16, 309] width 25 height 25
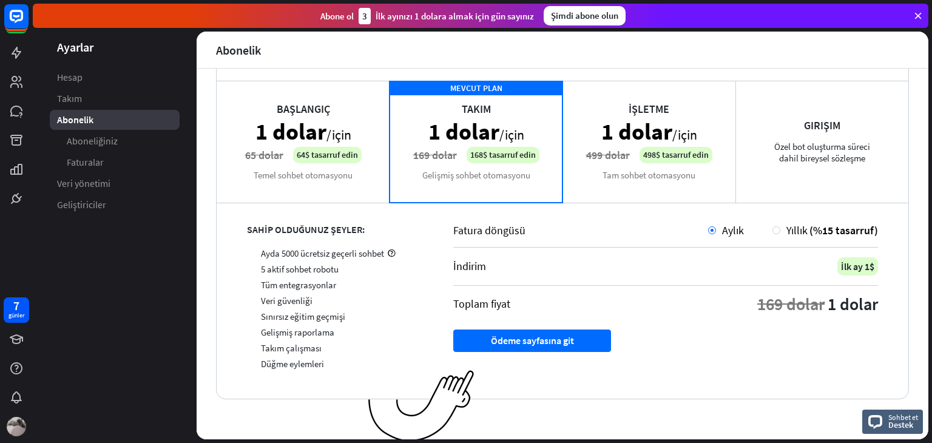
scroll to position [80, 0]
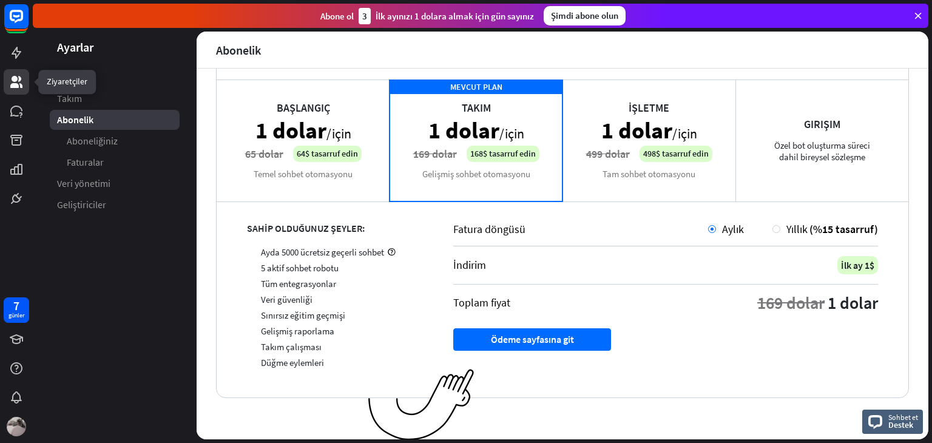
click at [7, 89] on link at bounding box center [16, 81] width 25 height 25
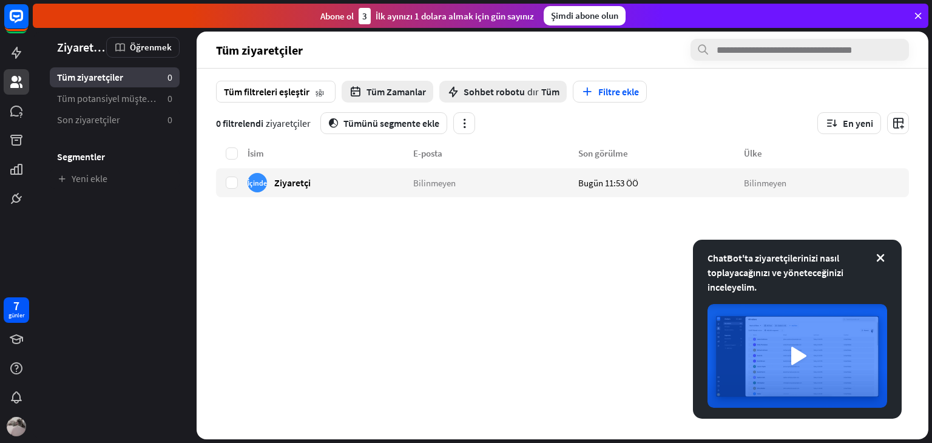
click at [883, 257] on icon at bounding box center [880, 258] width 12 height 12
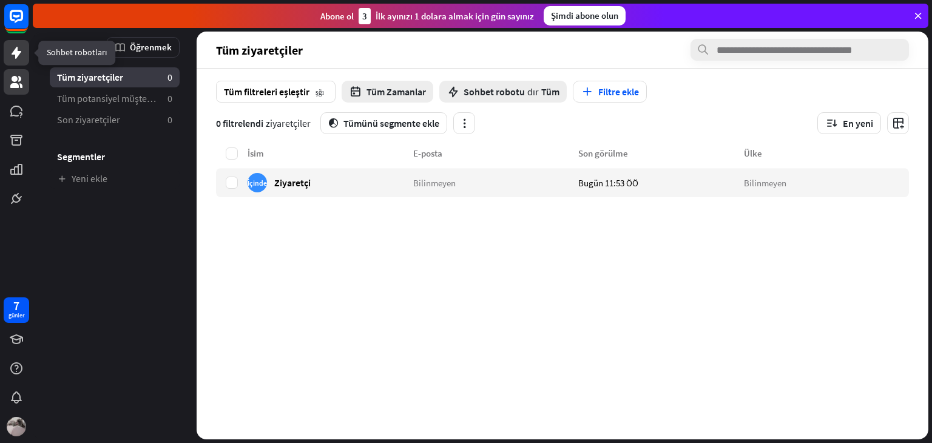
click at [15, 59] on icon at bounding box center [16, 52] width 15 height 15
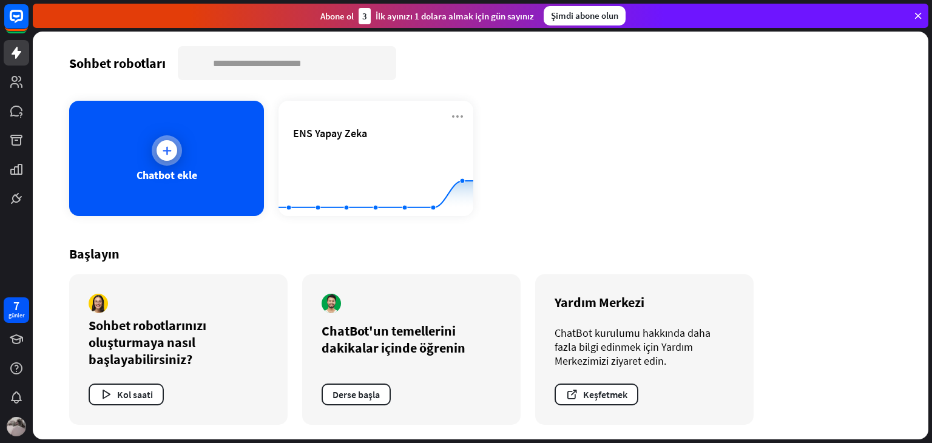
click at [96, 141] on div "Chatbot ekle" at bounding box center [166, 158] width 195 height 115
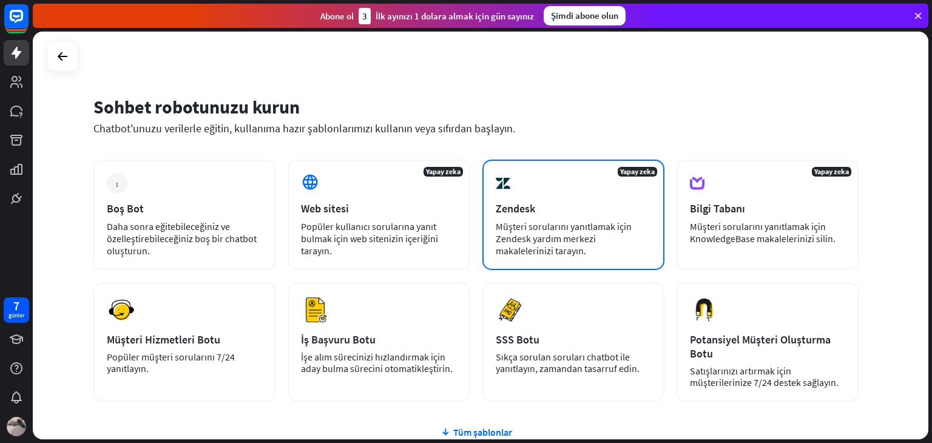
click at [491, 259] on div "Yapay zeka Zendesk Müşteri sorularını yanıtlamak için Zendesk yardım merkezi ma…" at bounding box center [573, 215] width 182 height 110
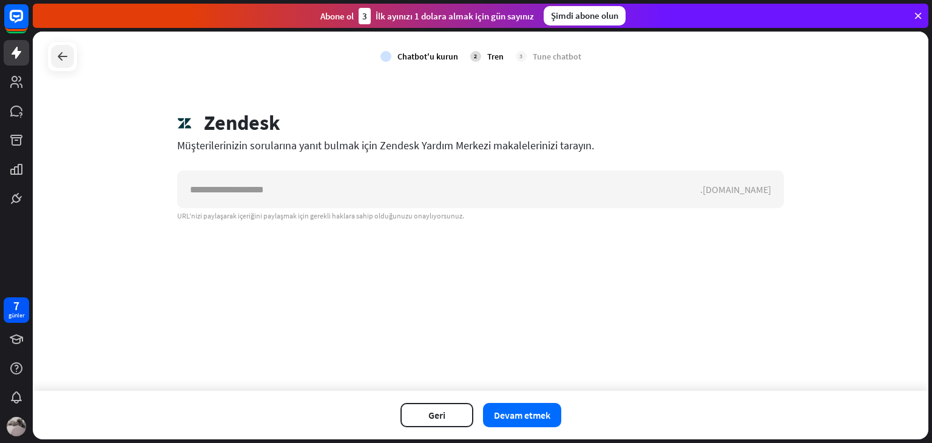
click at [56, 61] on icon at bounding box center [62, 56] width 15 height 15
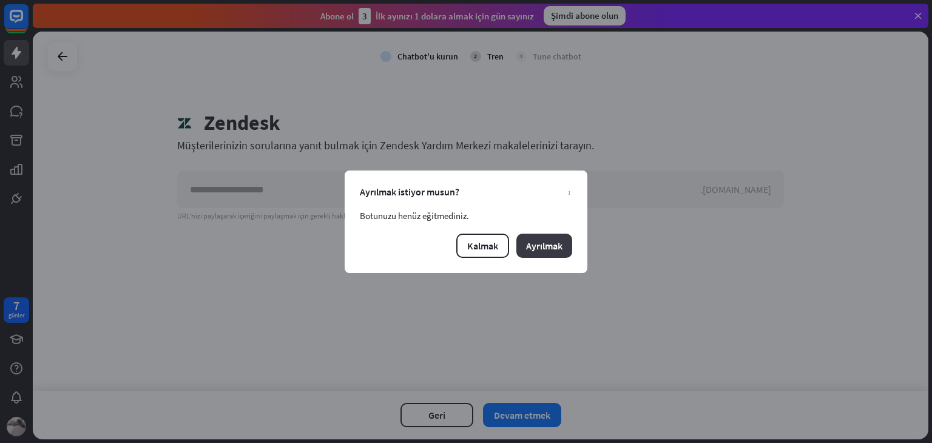
click at [536, 243] on font "Ayrılmak" at bounding box center [544, 246] width 36 height 12
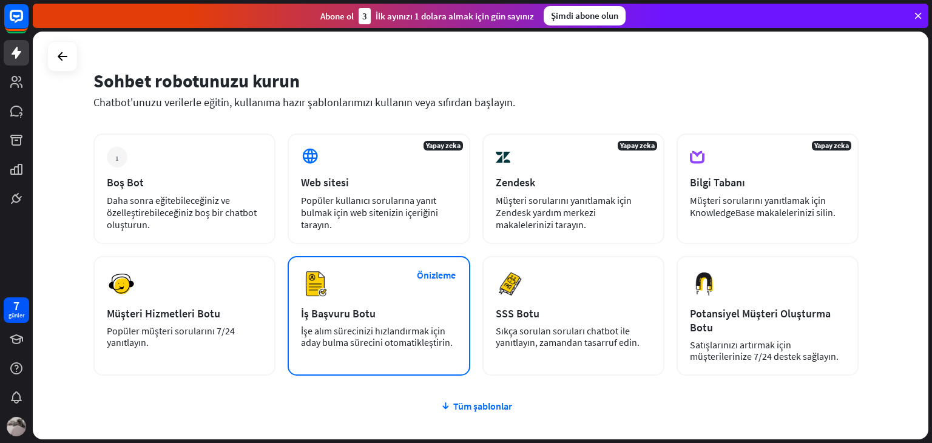
scroll to position [107, 0]
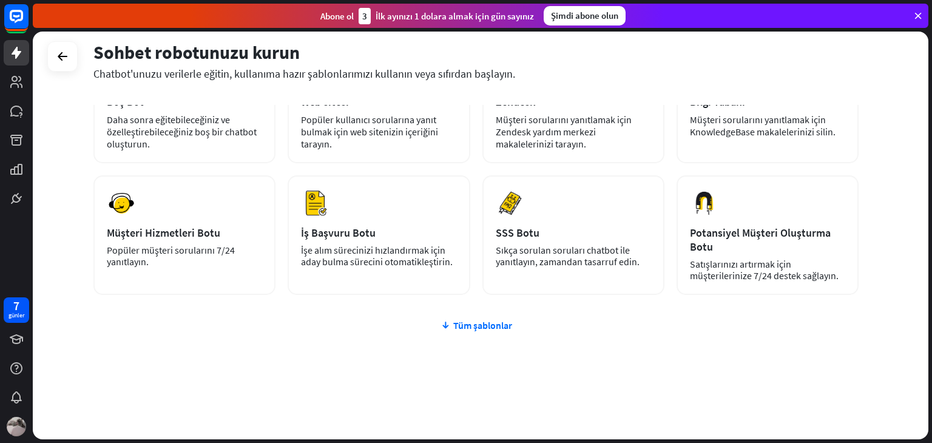
click at [455, 333] on div "artı Boş Bot Daha sonra eğitebileceğiniz ve özelleştirebileceğiniz boş bir chat…" at bounding box center [475, 247] width 765 height 388
click at [455, 328] on font "Tüm şablonlar" at bounding box center [482, 325] width 59 height 12
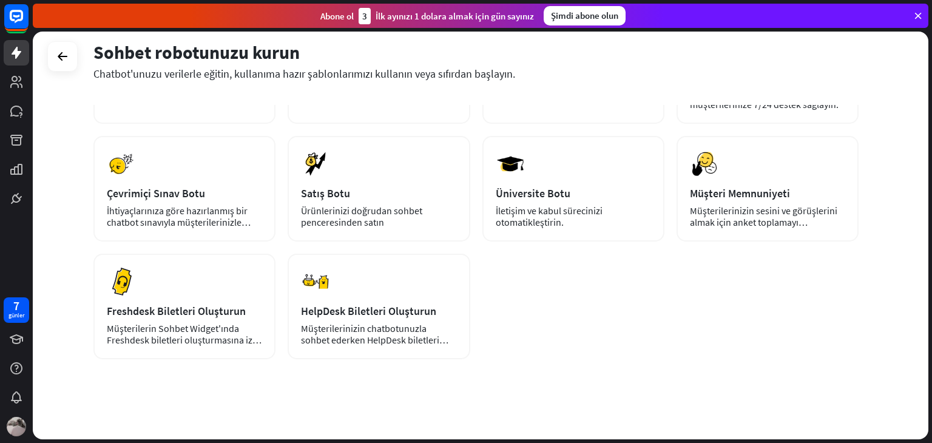
scroll to position [281, 0]
